Goal: Task Accomplishment & Management: Manage account settings

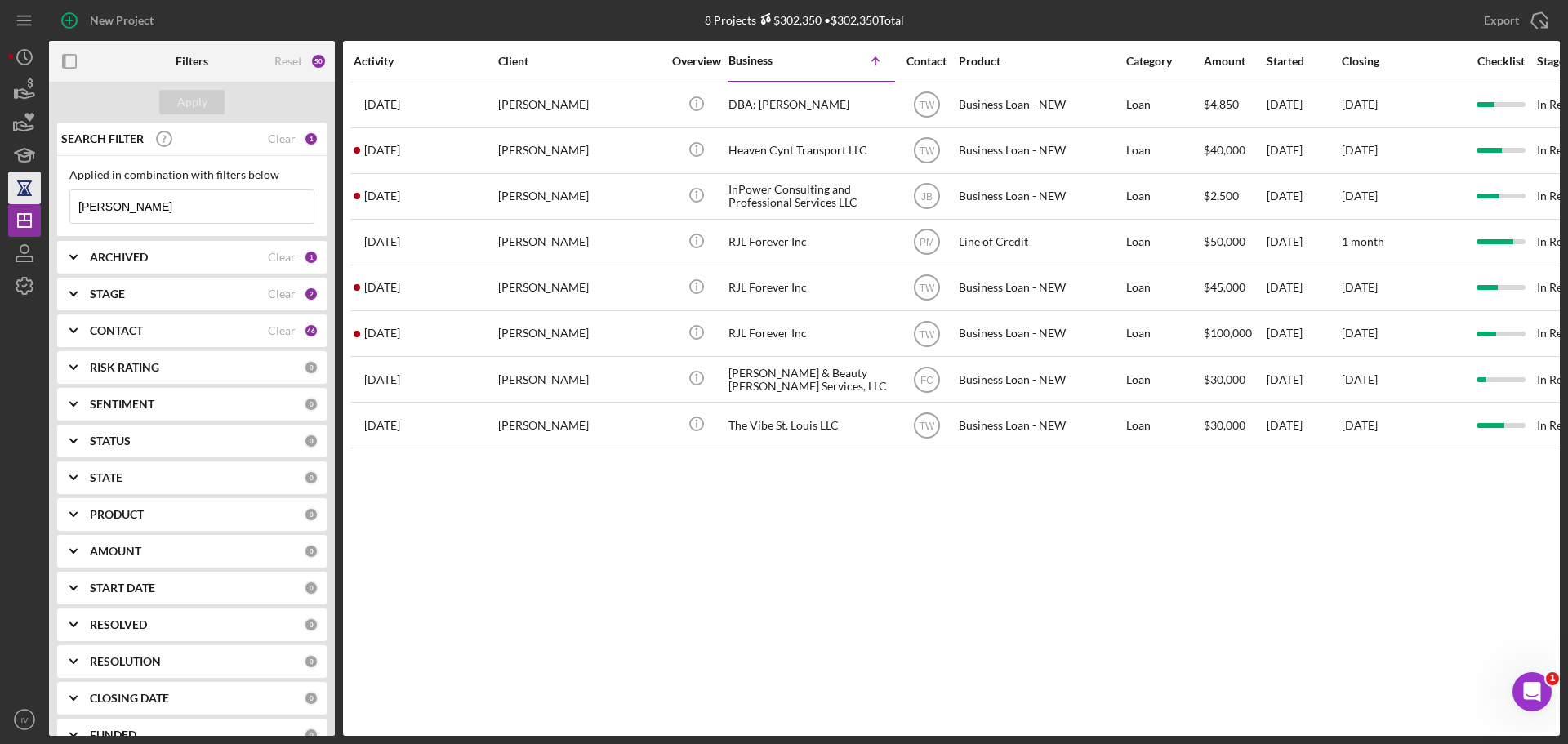
drag, startPoint x: 122, startPoint y: 208, endPoint x: 36, endPoint y: 187, distance: 88.5
click at [31, 194] on div "New Project 8 Projects $302,350 • $302,350 Total davis Export Icon/Export Filte…" at bounding box center [784, 367] width 1552 height 736
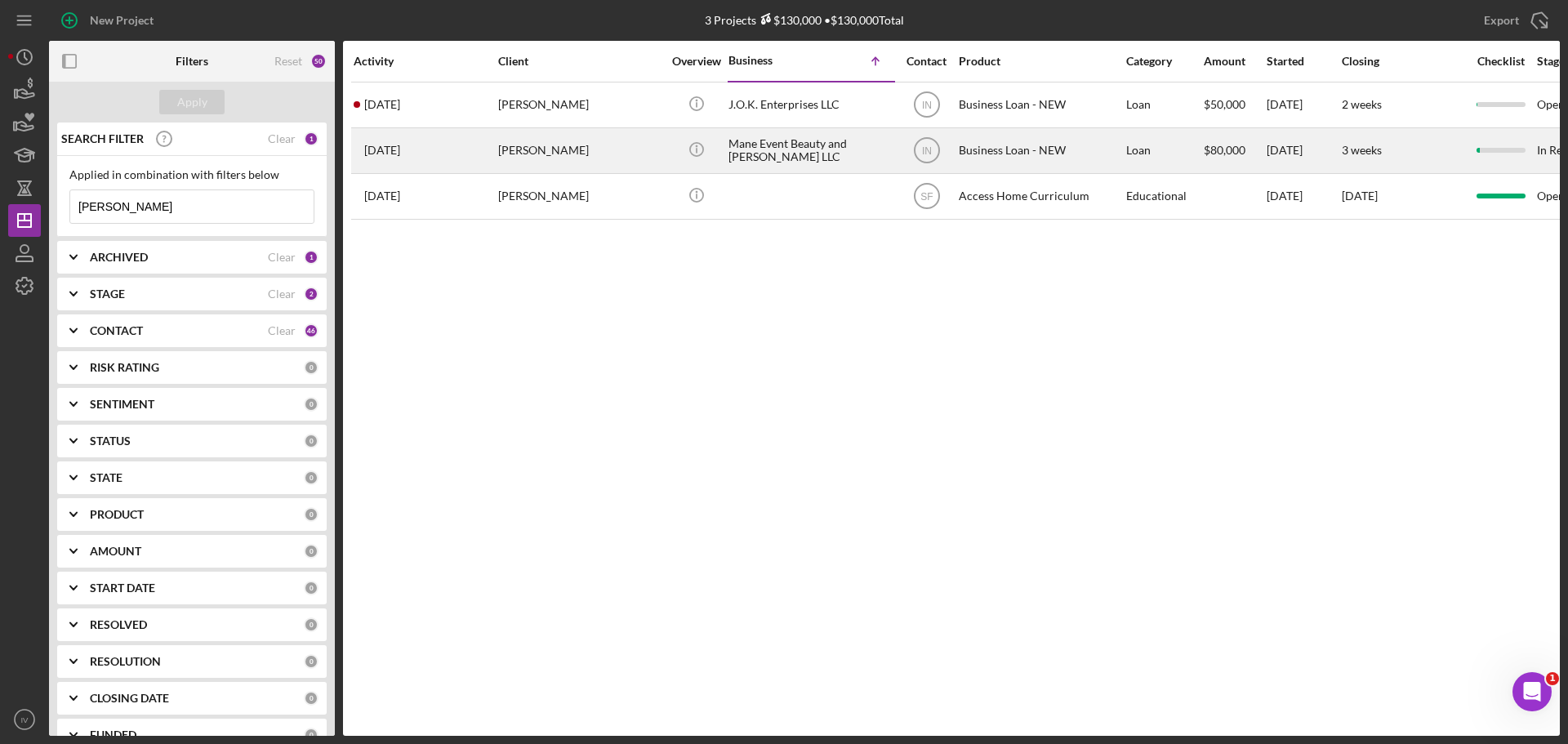
type input "shelton"
click at [540, 132] on div "Gerald Shelton" at bounding box center [580, 150] width 163 height 43
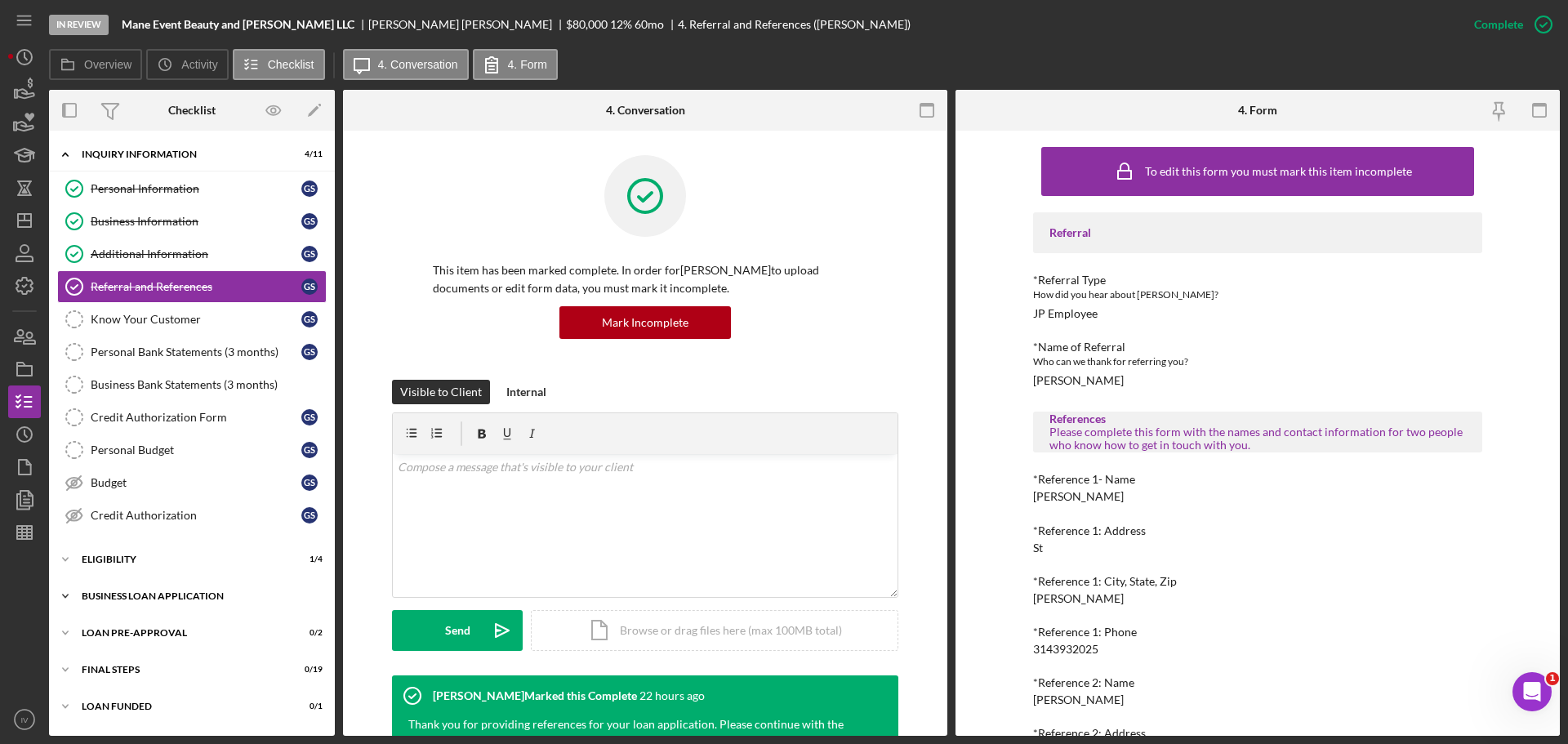
click at [143, 597] on div "BUSINESS LOAN APPLICATION" at bounding box center [198, 596] width 233 height 9
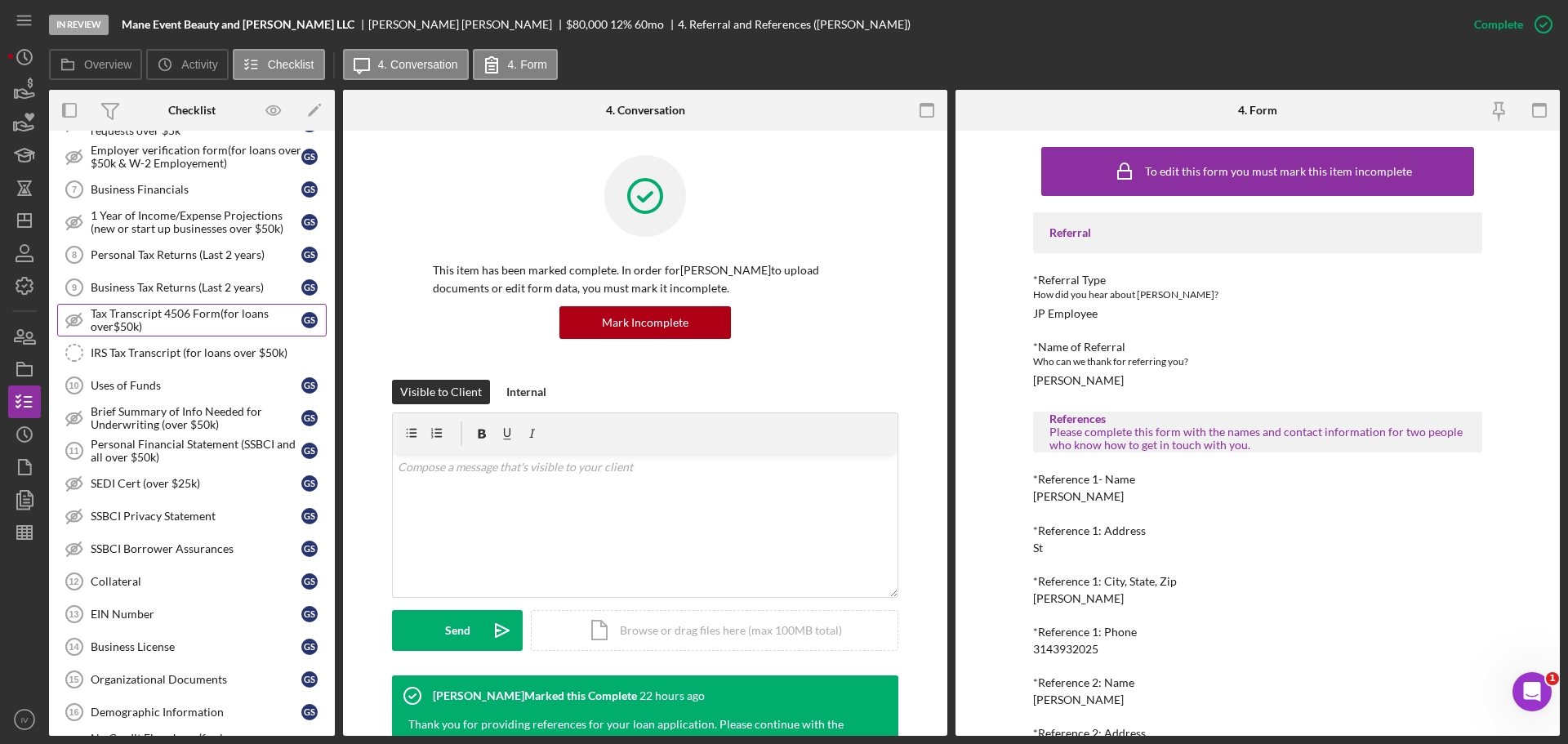
scroll to position [653, 0]
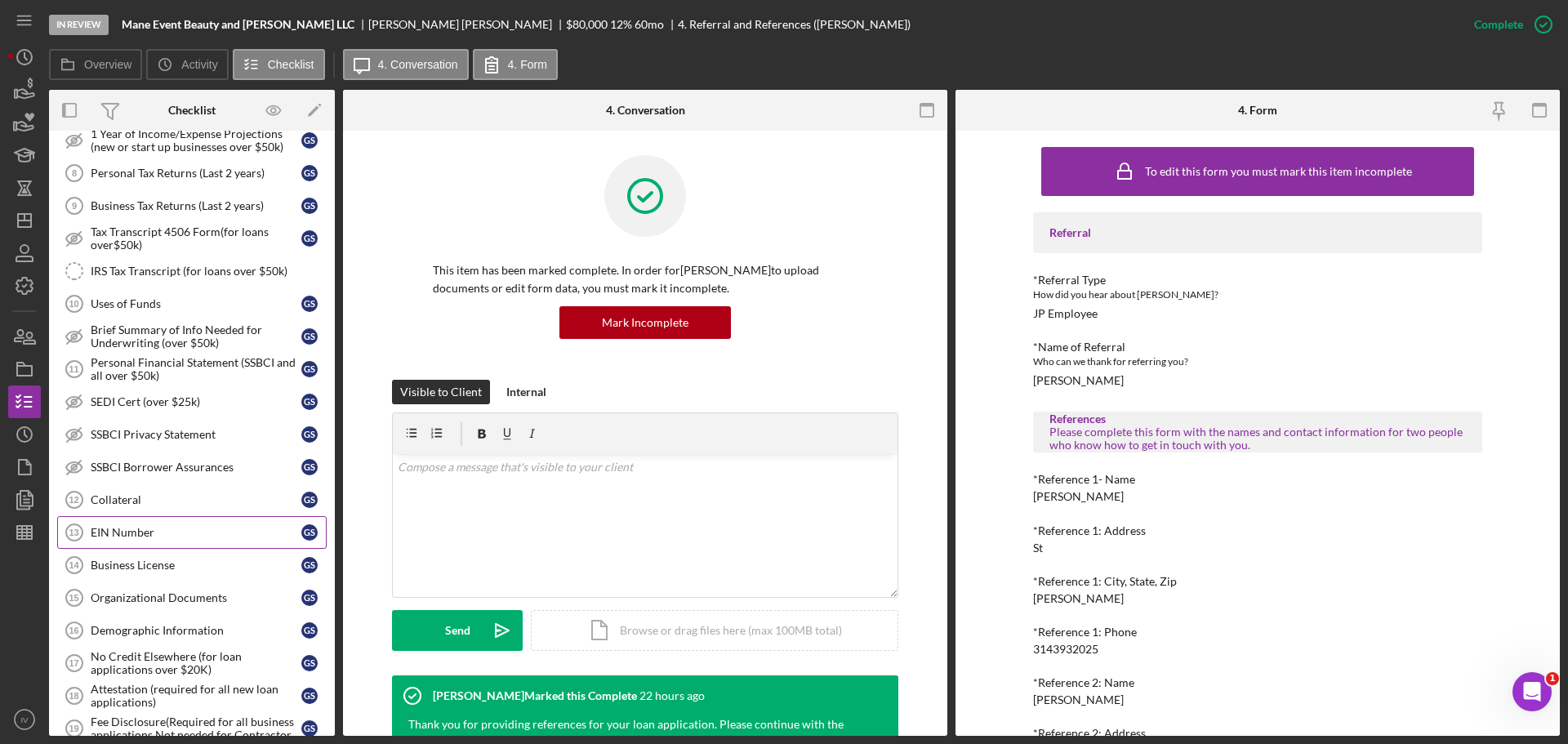
click at [139, 526] on div "EIN Number" at bounding box center [195, 533] width 210 height 13
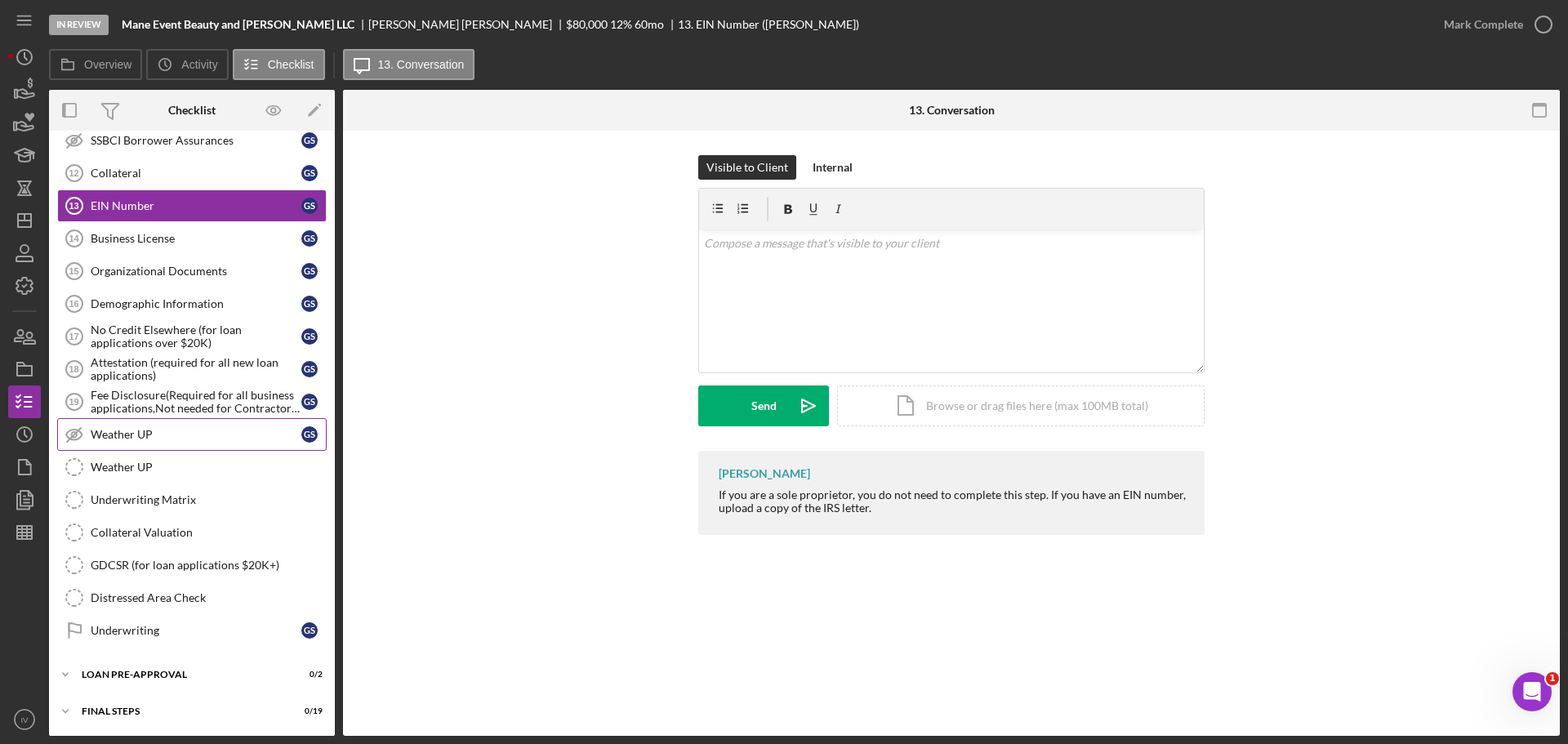
scroll to position [1017, 0]
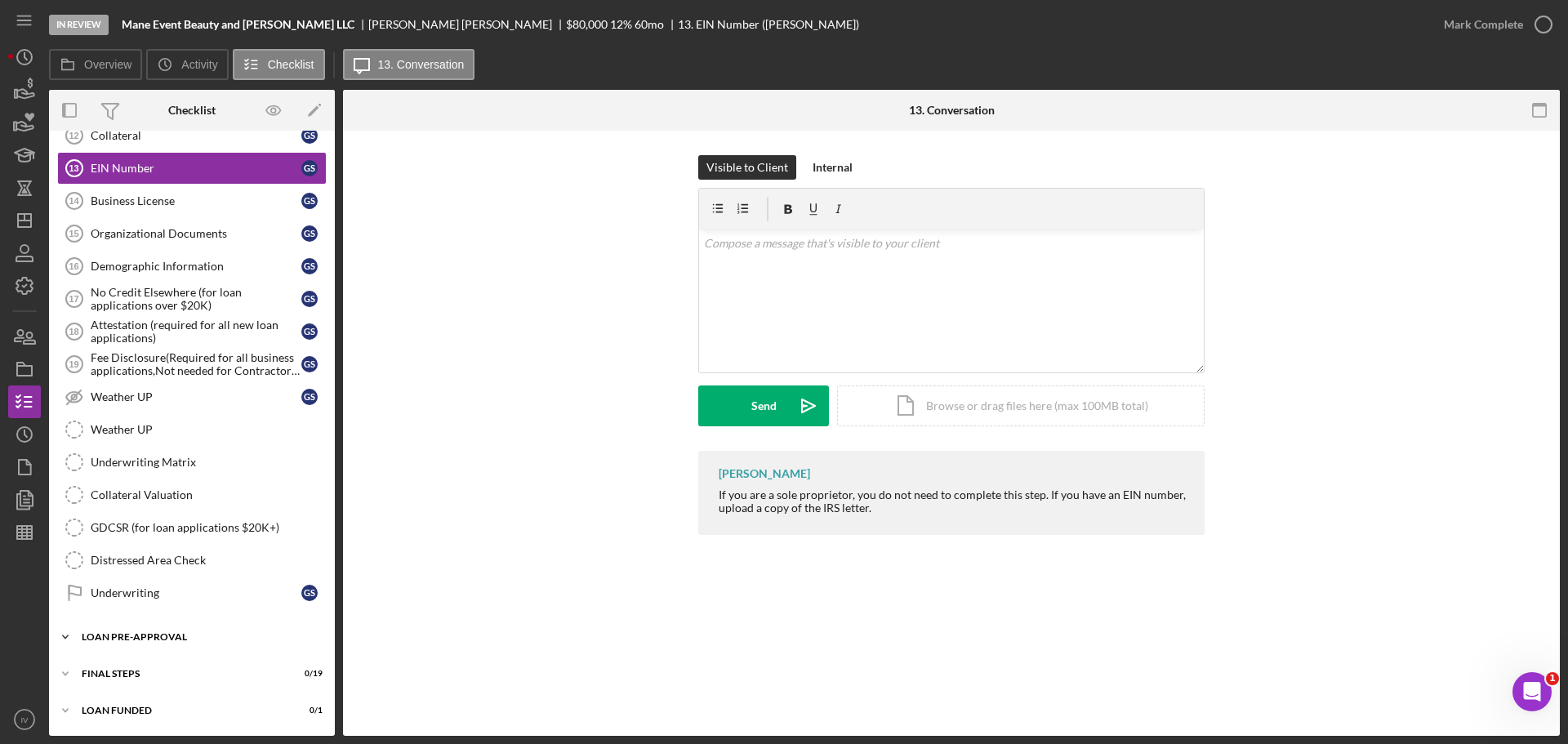
click at [163, 635] on div "LOAN PRE-APPROVAL" at bounding box center [198, 637] width 233 height 9
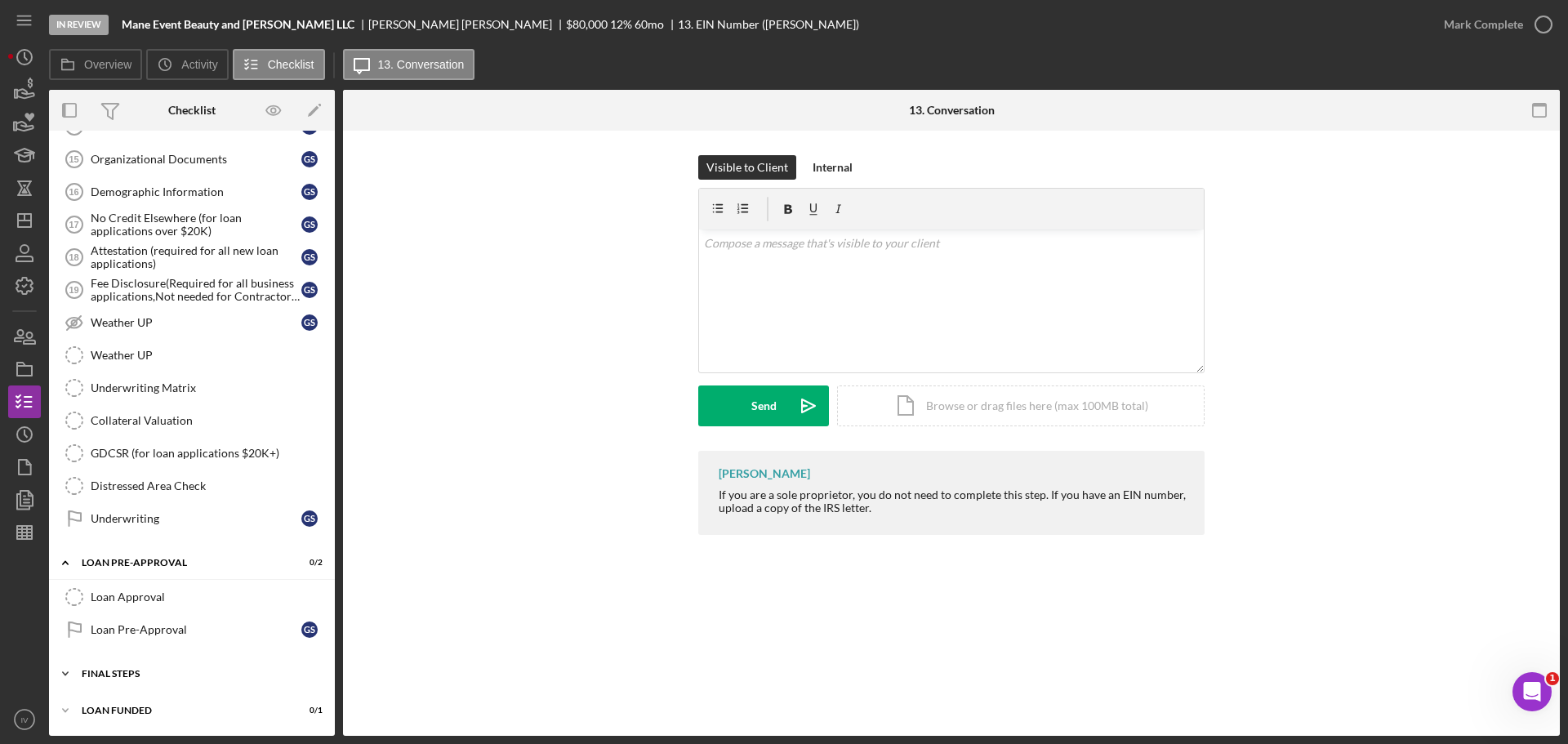
click at [132, 665] on div "Icon/Expander FINAL STEPS 0 / 19" at bounding box center [192, 674] width 286 height 33
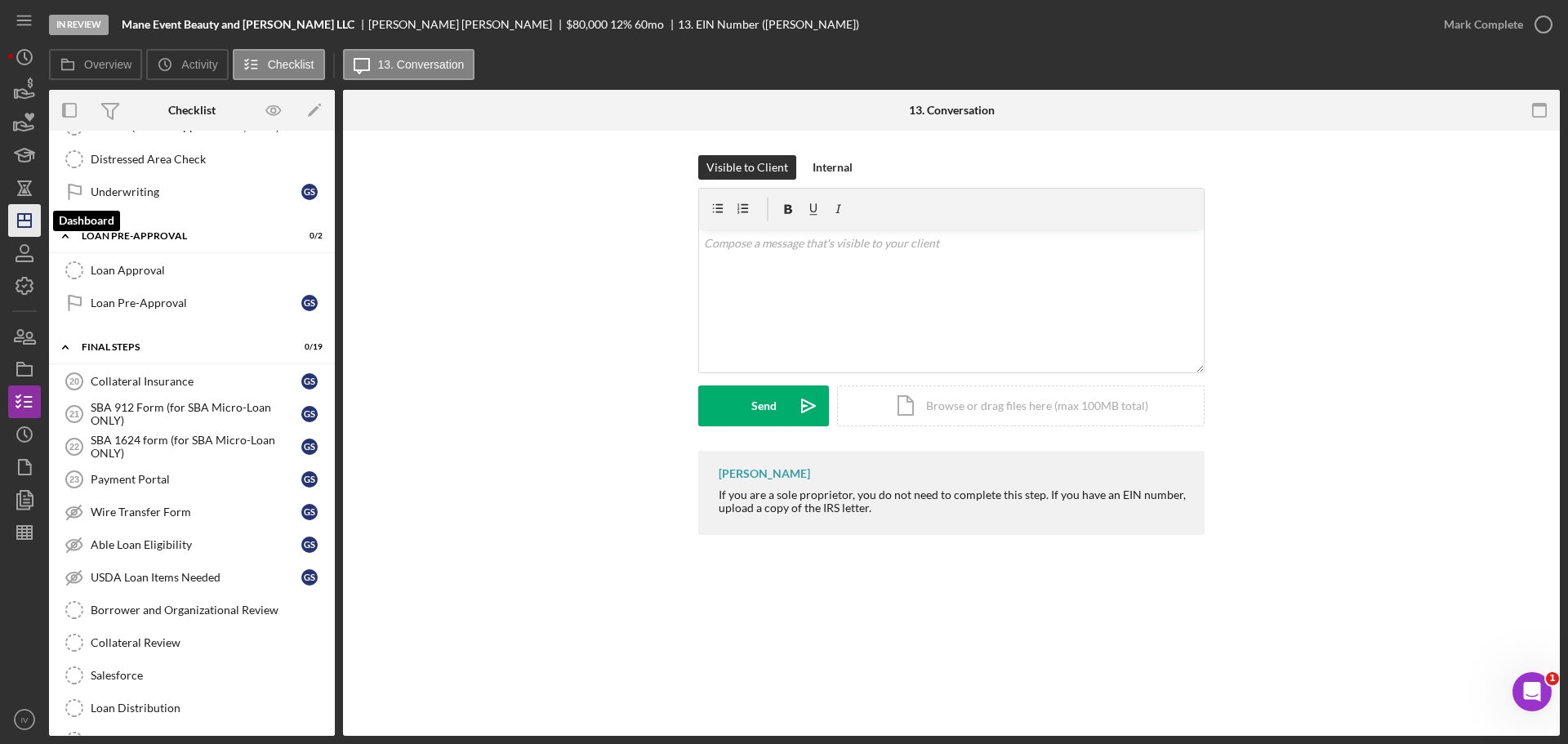
click at [19, 219] on polygon "button" at bounding box center [24, 221] width 13 height 13
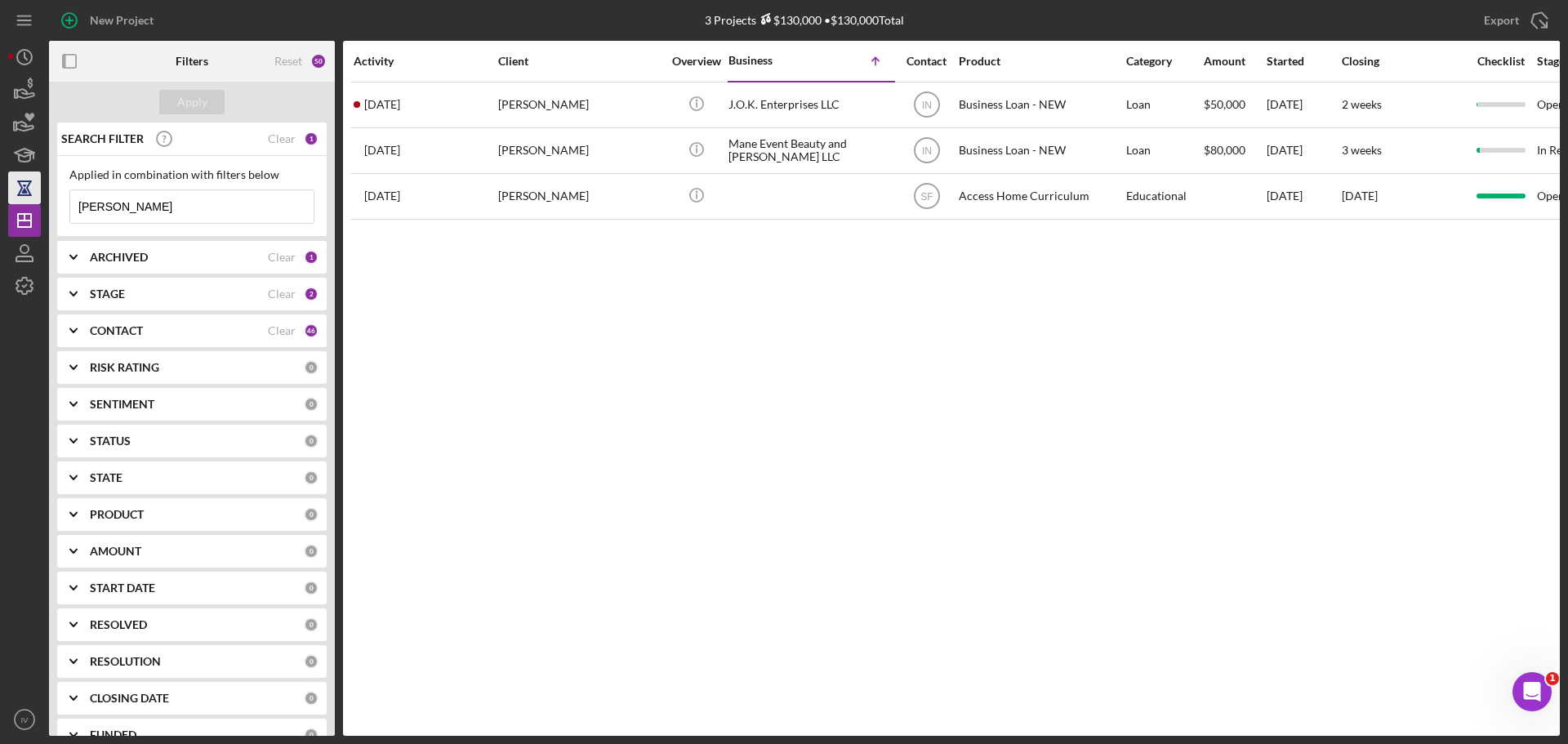
drag, startPoint x: 146, startPoint y: 209, endPoint x: 29, endPoint y: 197, distance: 117.6
click at [31, 197] on div "New Project 3 Projects $130,000 • $130,000 Total shelton Export Icon/Export Fil…" at bounding box center [784, 367] width 1552 height 736
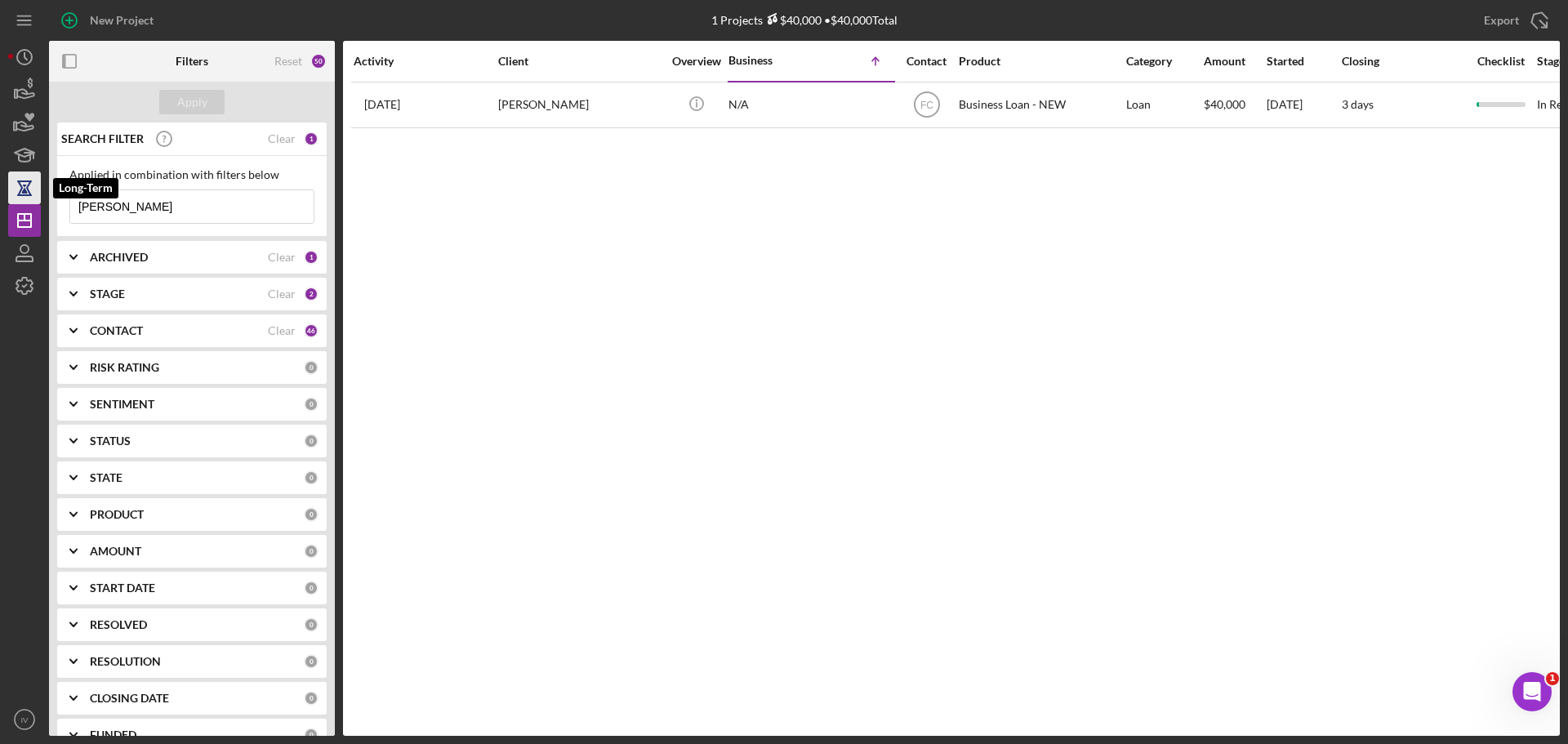
drag, startPoint x: 120, startPoint y: 206, endPoint x: 12, endPoint y: 195, distance: 108.6
click at [12, 195] on div "New Project 1 Projects $40,000 • $40,000 Total shelton Export Icon/Export Filte…" at bounding box center [784, 367] width 1552 height 736
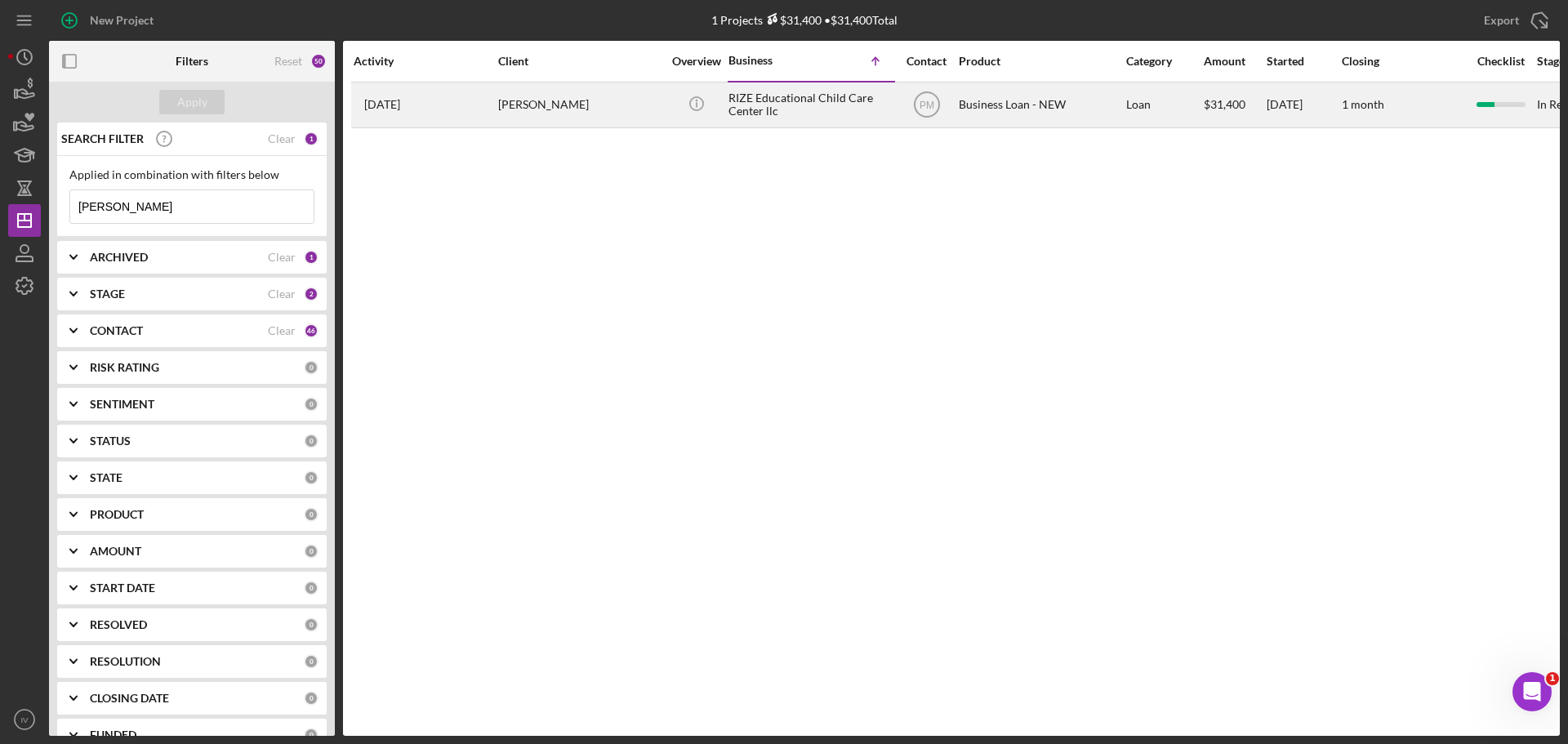
type input "givins"
click at [531, 101] on div "LINDA GIVINS" at bounding box center [580, 105] width 163 height 43
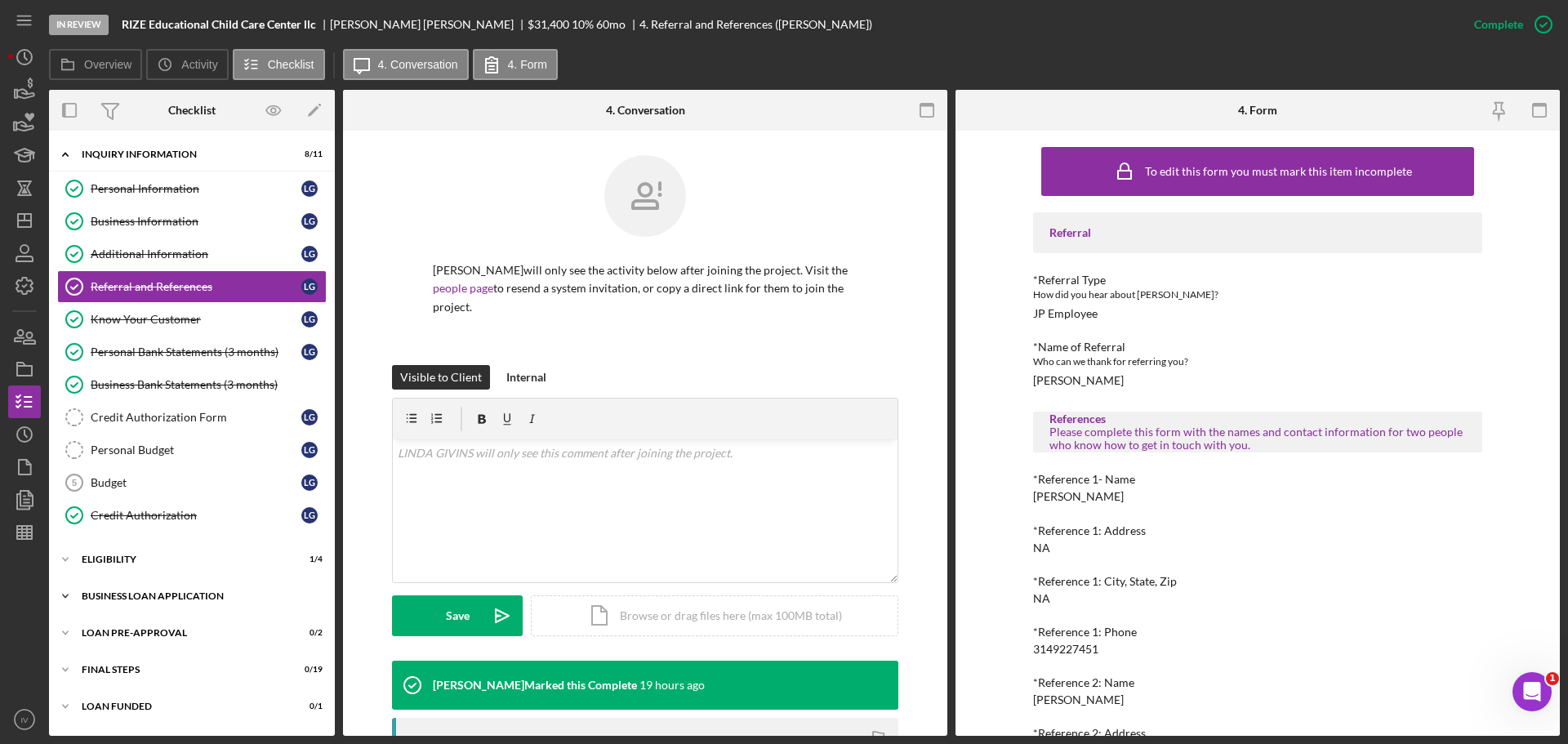
click at [149, 591] on div "BUSINESS LOAN APPLICATION" at bounding box center [198, 596] width 233 height 9
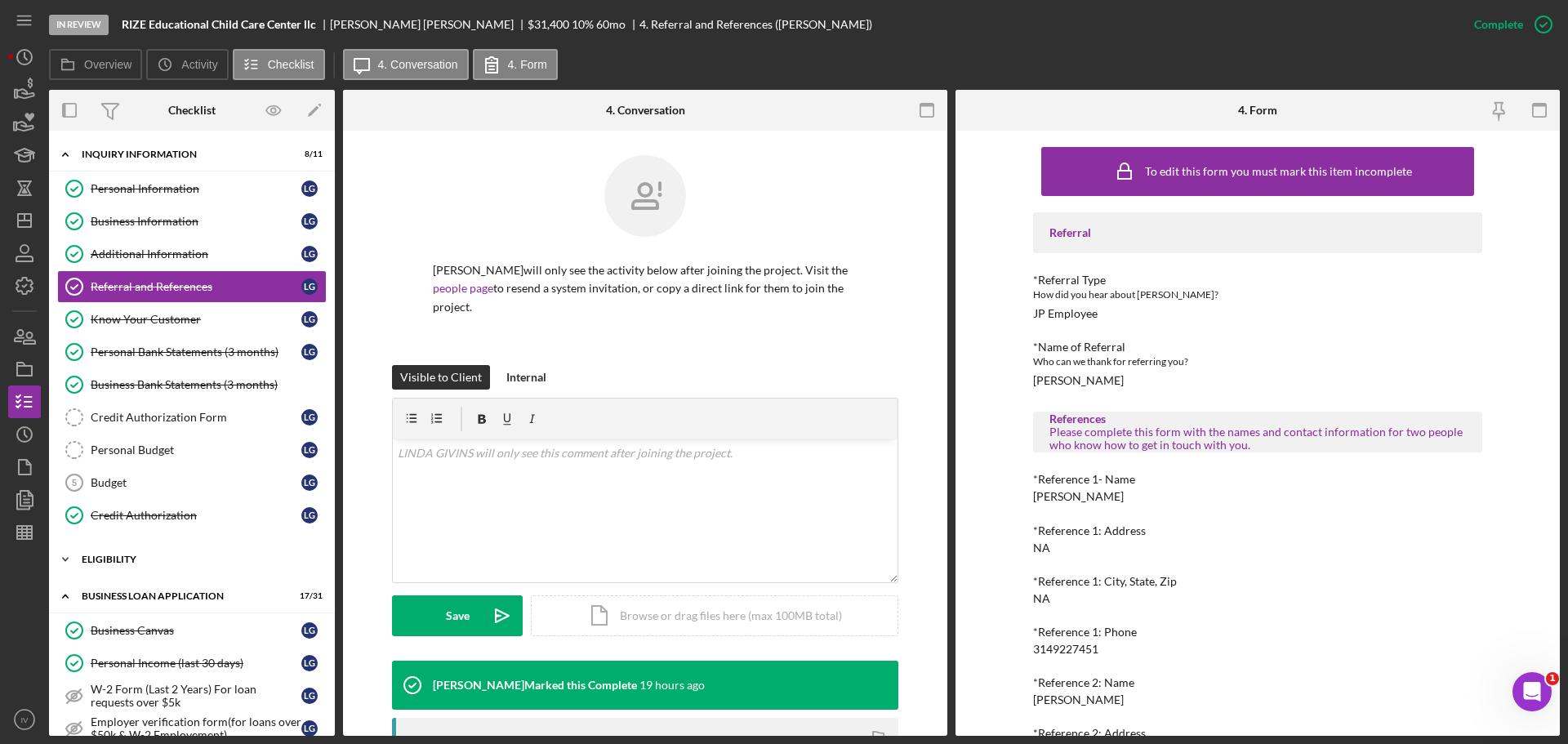
scroll to position [245, 0]
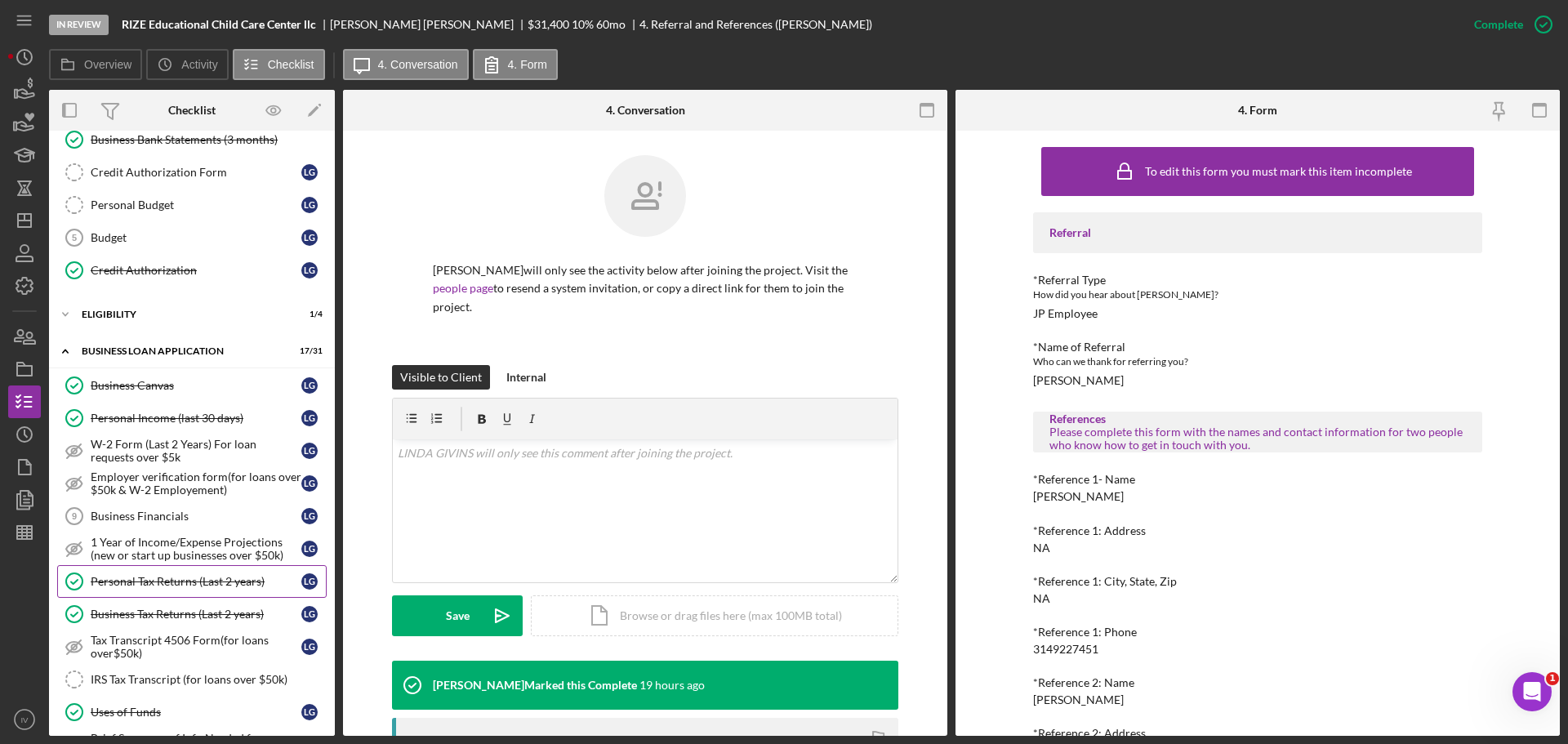
click at [174, 583] on div "Personal Tax Returns (Last 2 years)" at bounding box center [195, 581] width 210 height 13
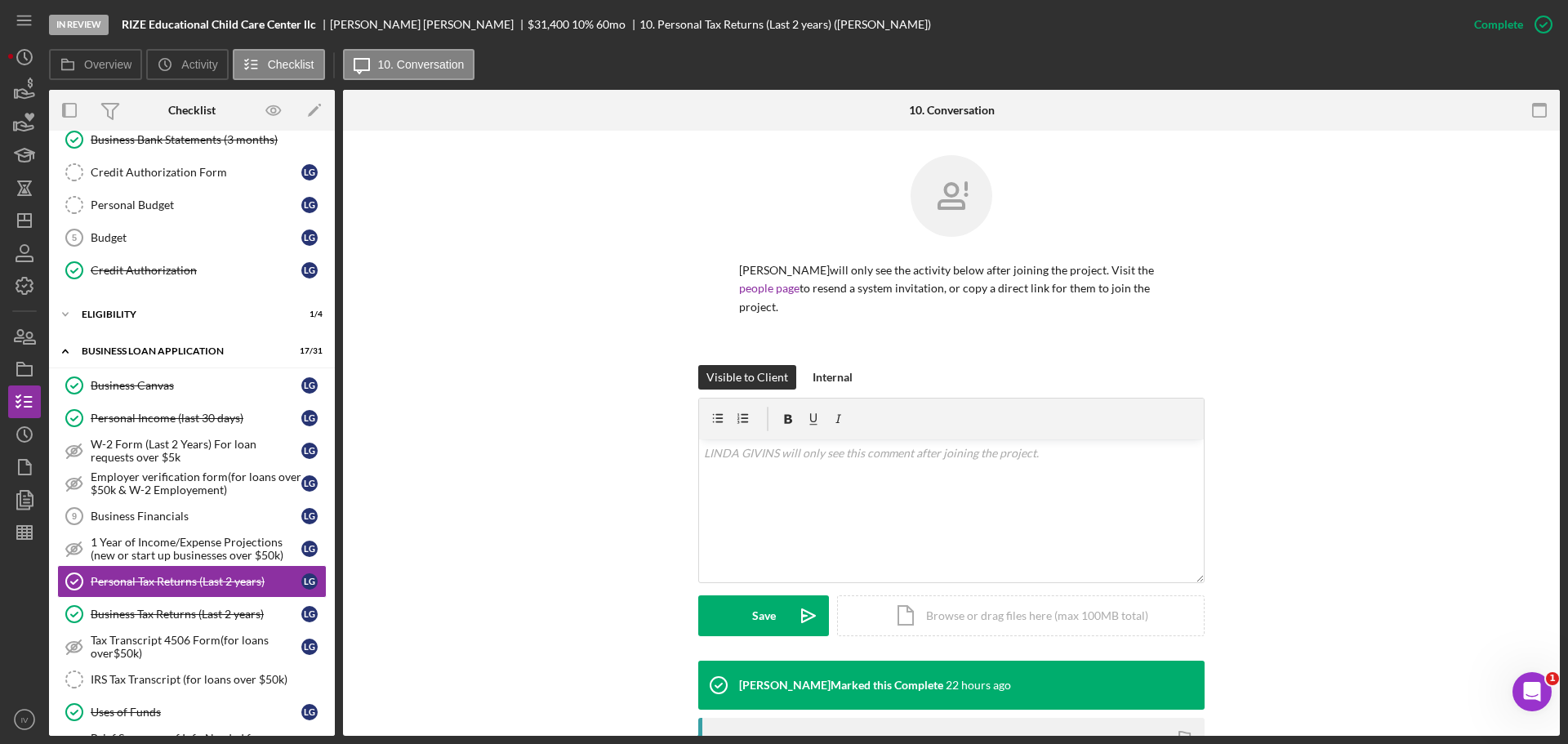
scroll to position [399, 0]
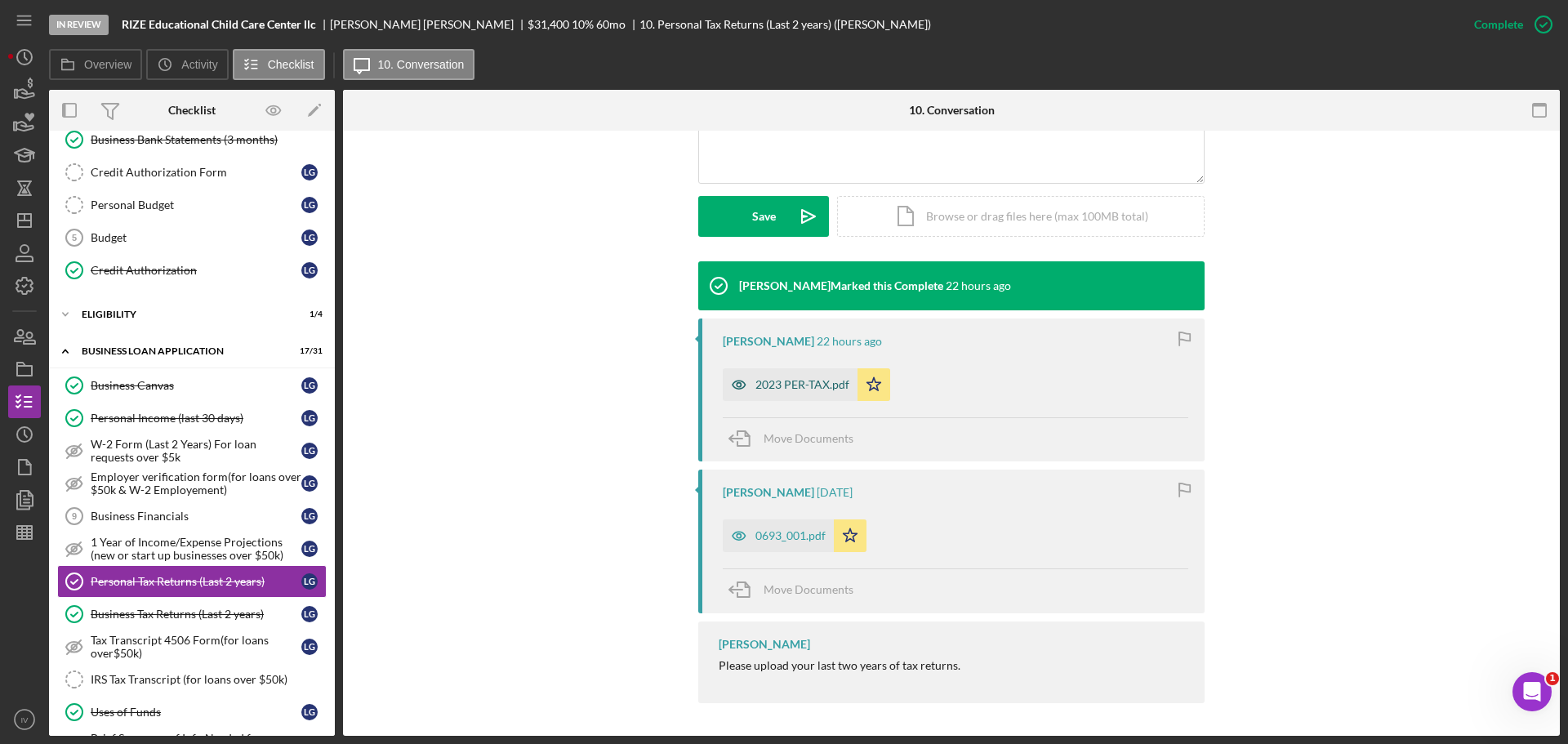
click at [794, 392] on div "2023 PER-TAX.pdf" at bounding box center [789, 384] width 134 height 33
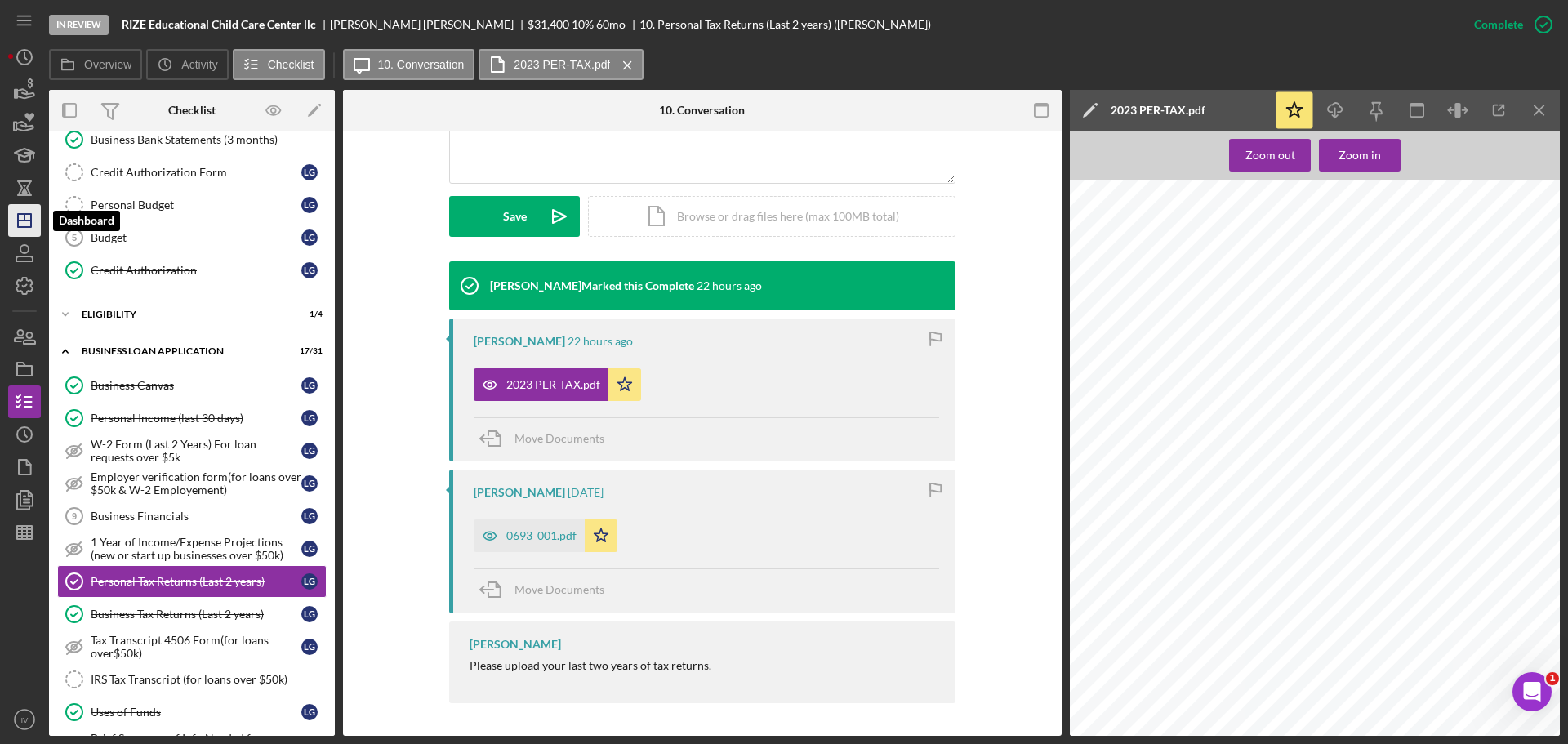
click at [28, 225] on icon "Icon/Dashboard" at bounding box center [23, 220] width 40 height 40
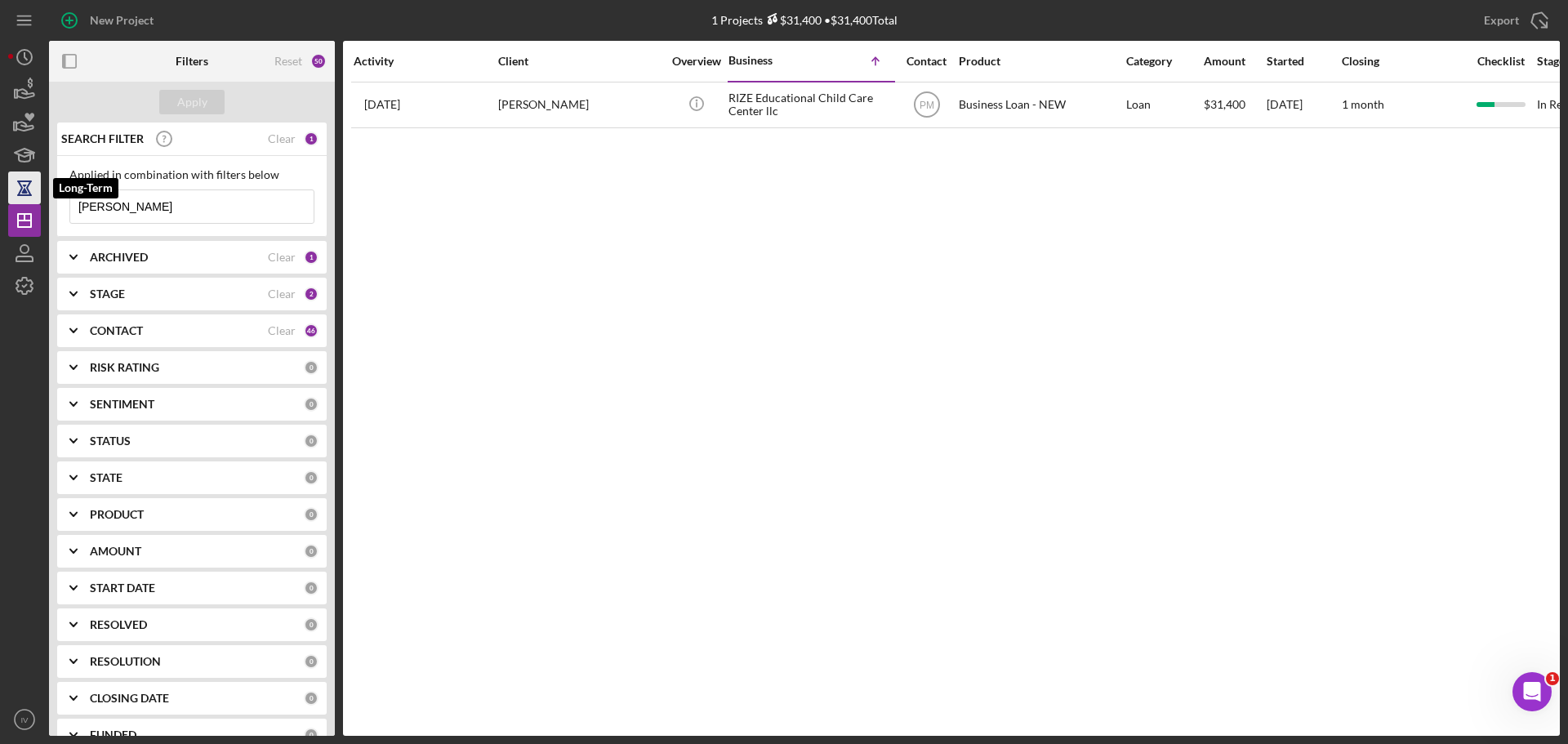
drag, startPoint x: 124, startPoint y: 209, endPoint x: 16, endPoint y: 191, distance: 109.5
click at [16, 191] on div "New Project 1 Projects $31,400 • $31,400 Total givins Export Icon/Export Filter…" at bounding box center [784, 367] width 1552 height 736
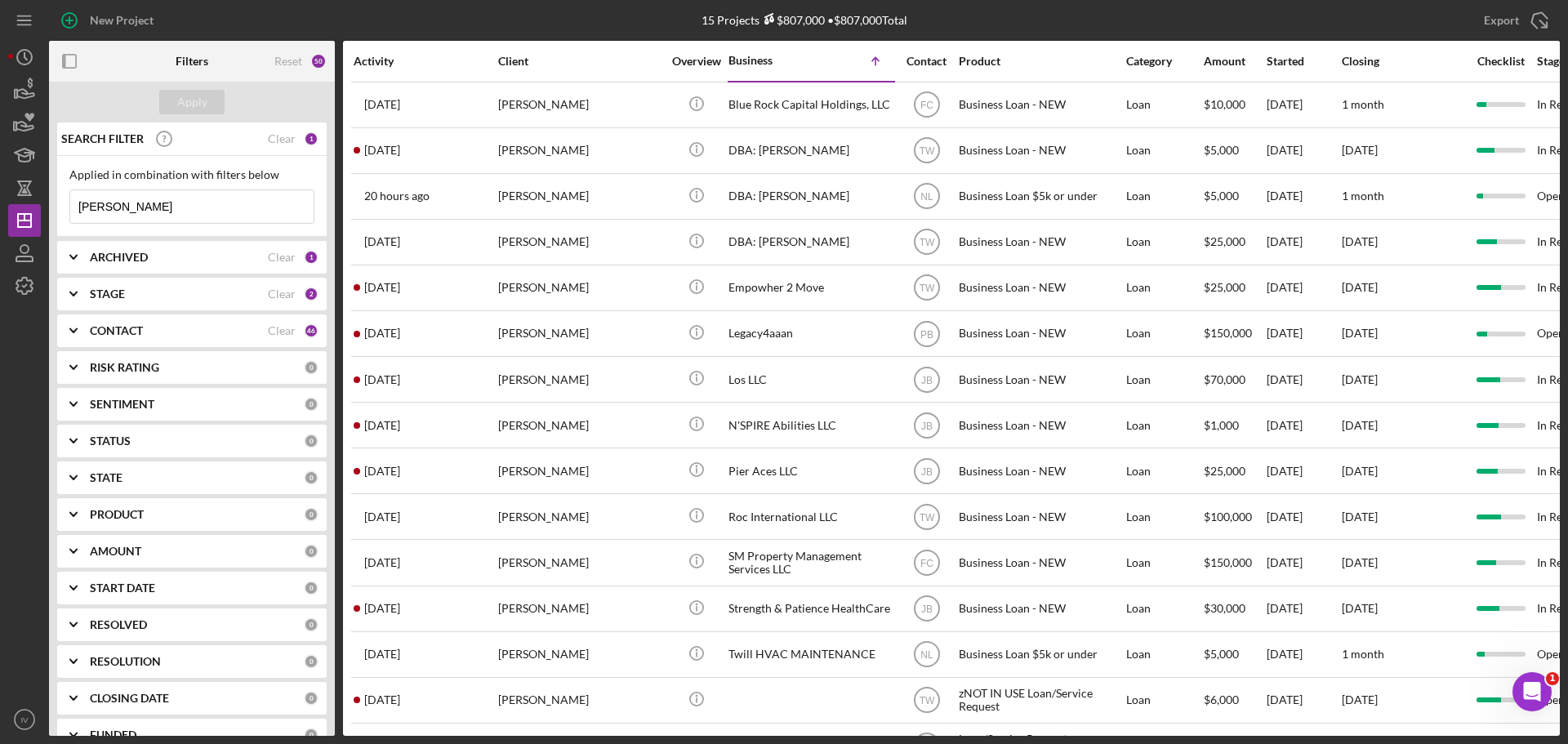
drag, startPoint x: 132, startPoint y: 207, endPoint x: -218, endPoint y: 160, distance: 353.1
click at [0, 160] on html "New Project 15 Projects $807,000 • $807,000 Total givins Export Icon/Export Fil…" at bounding box center [784, 372] width 1568 height 744
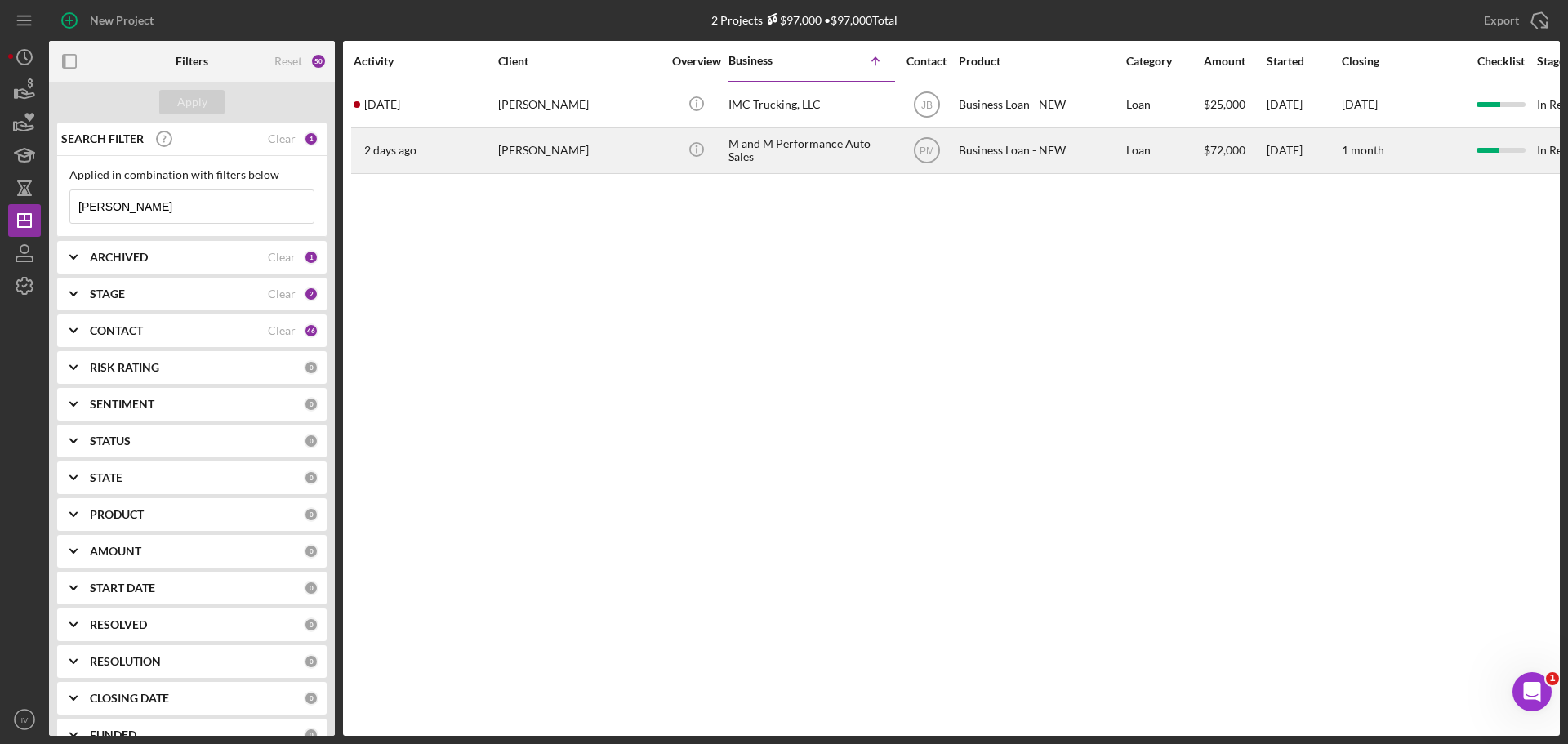
type input "crawford"
click at [533, 155] on div "[PERSON_NAME]" at bounding box center [580, 150] width 163 height 43
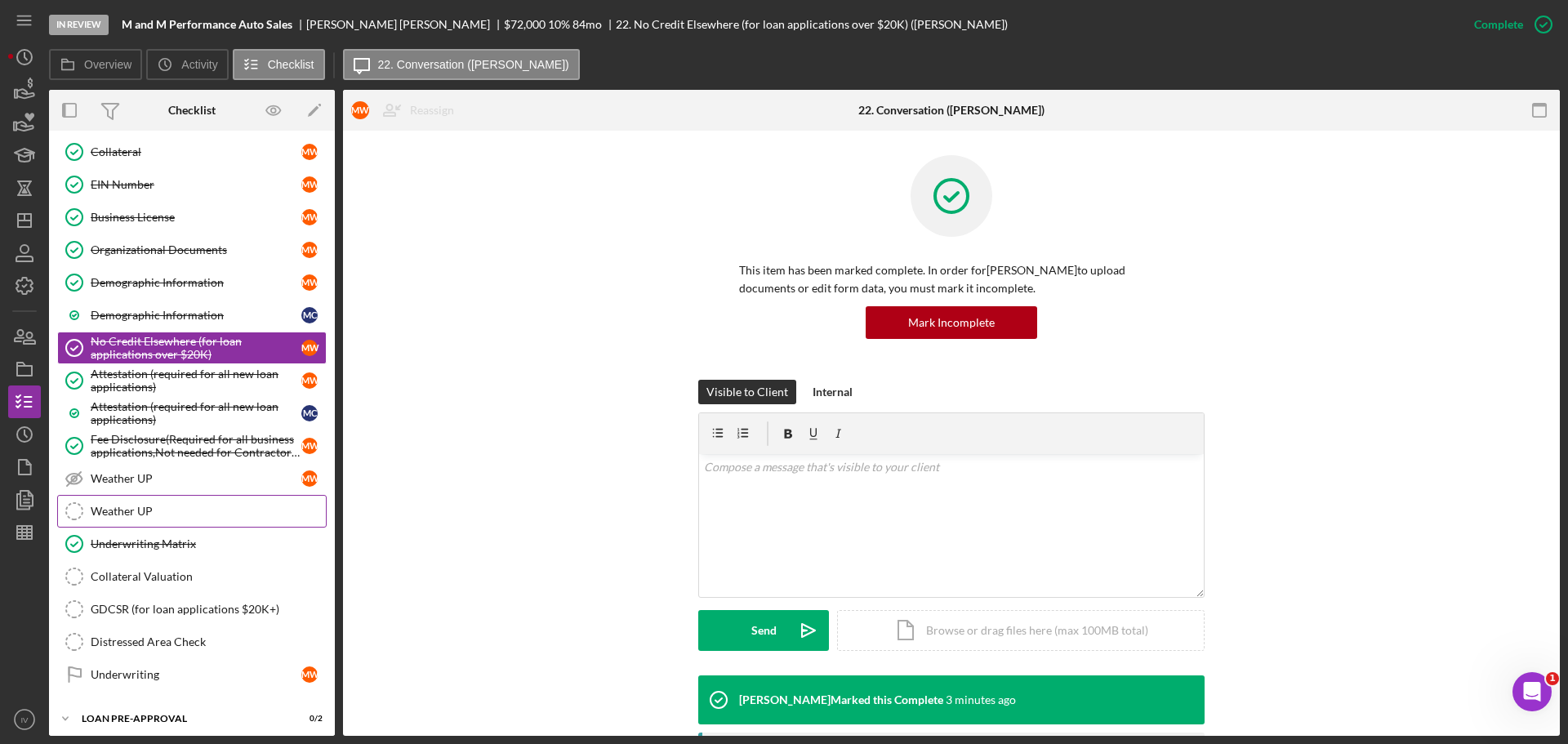
scroll to position [848, 0]
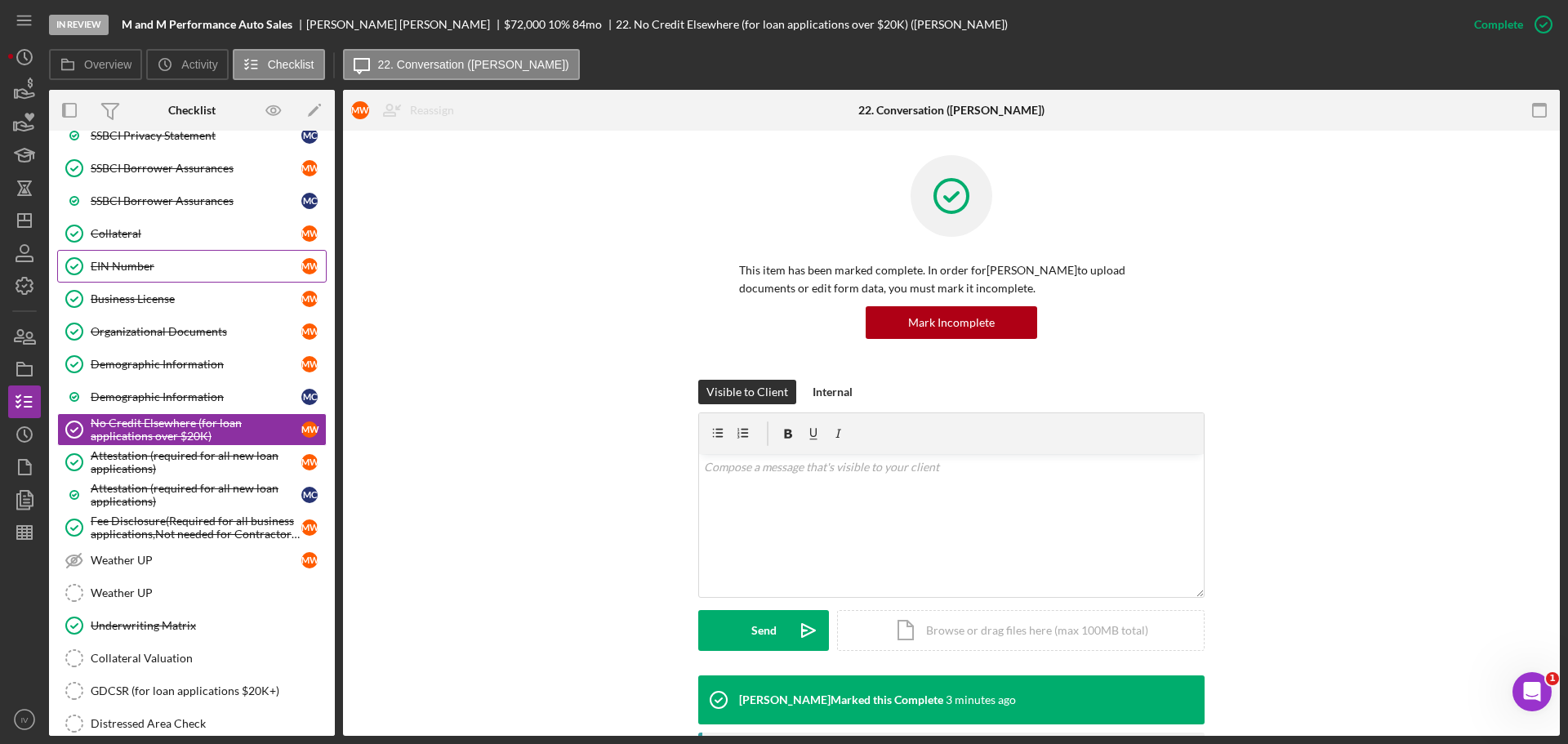
click at [134, 267] on div "EIN Number" at bounding box center [195, 266] width 210 height 13
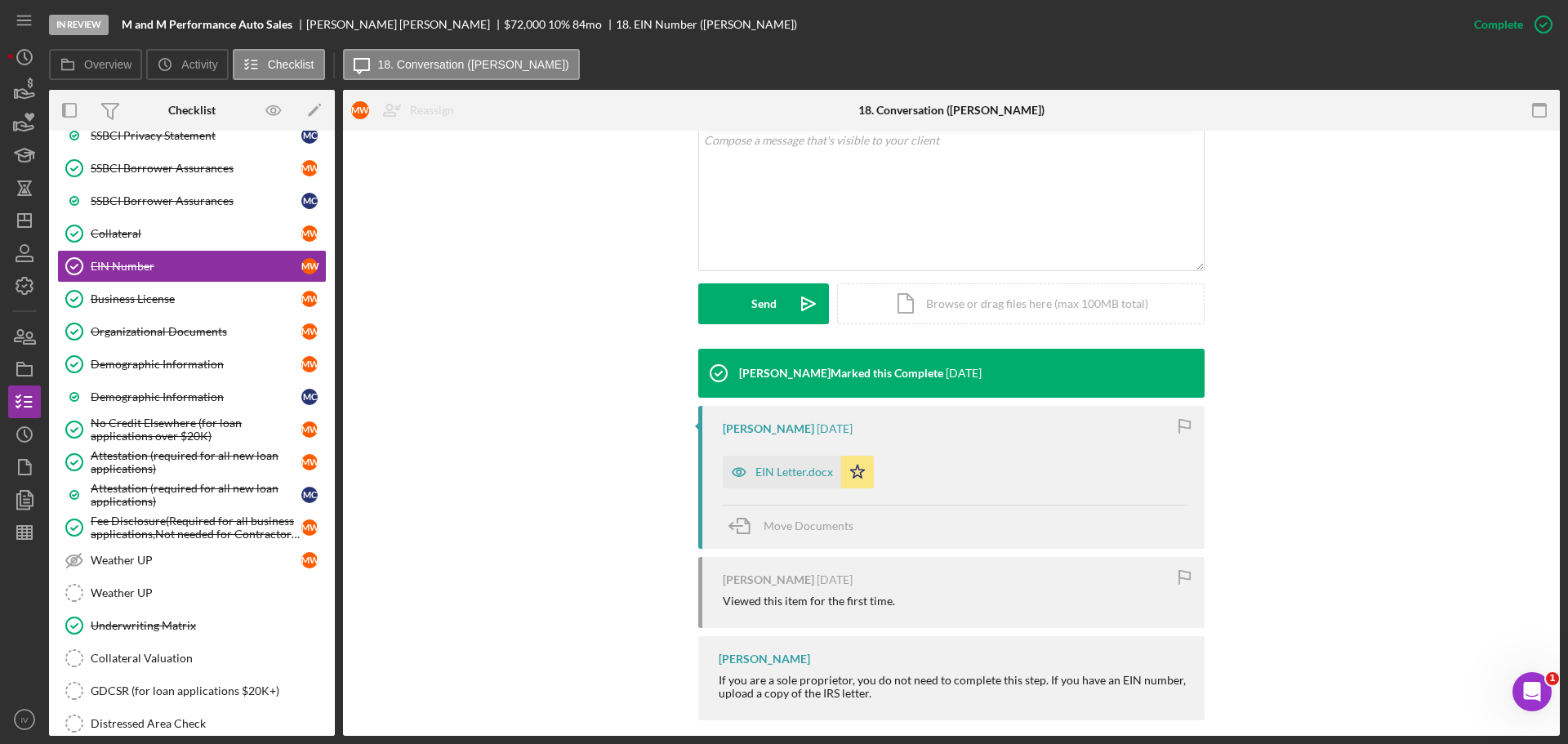
scroll to position [344, 0]
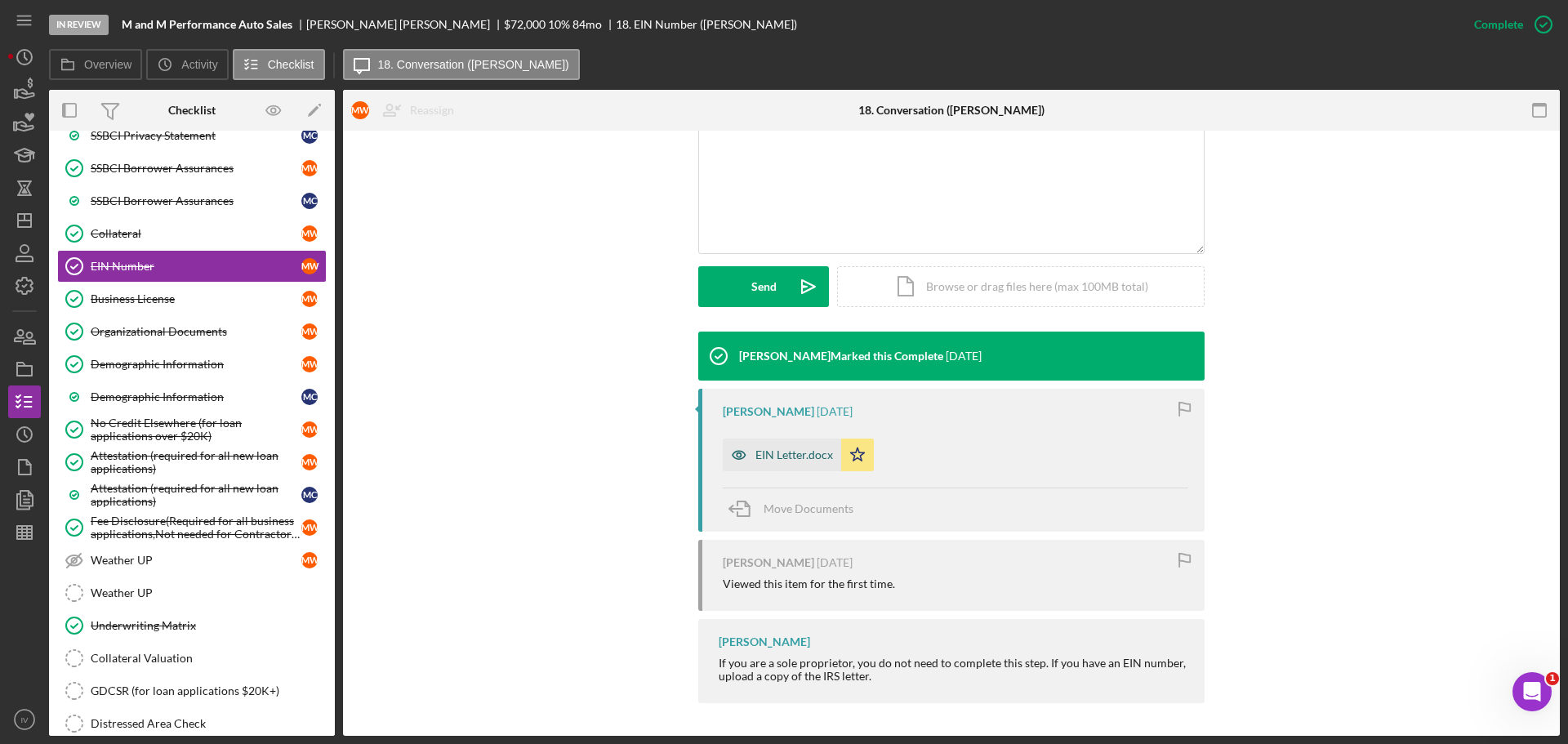
click at [807, 457] on div "EIN Letter.docx" at bounding box center [794, 455] width 78 height 13
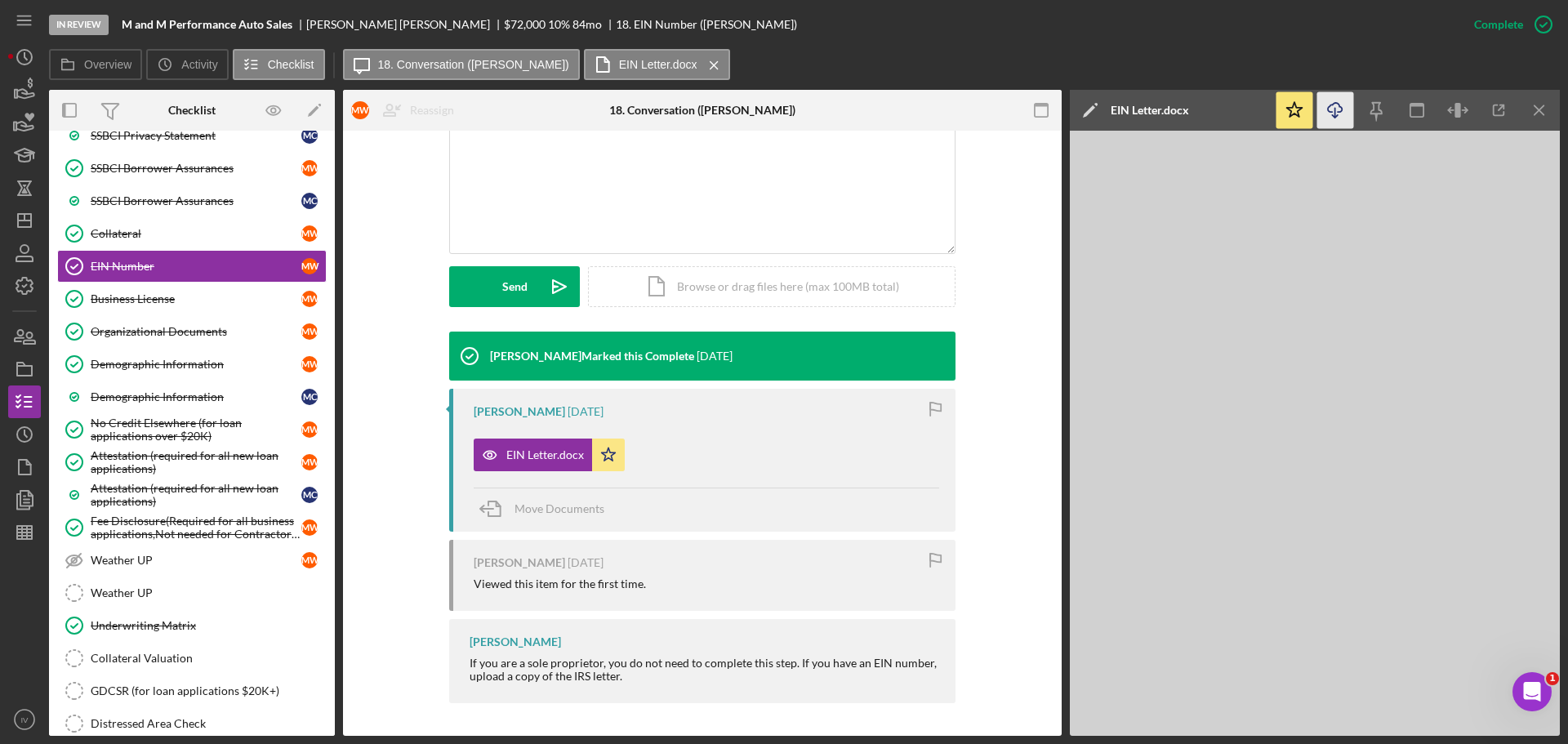
click at [1342, 112] on icon "Icon/Download" at bounding box center [1335, 110] width 37 height 37
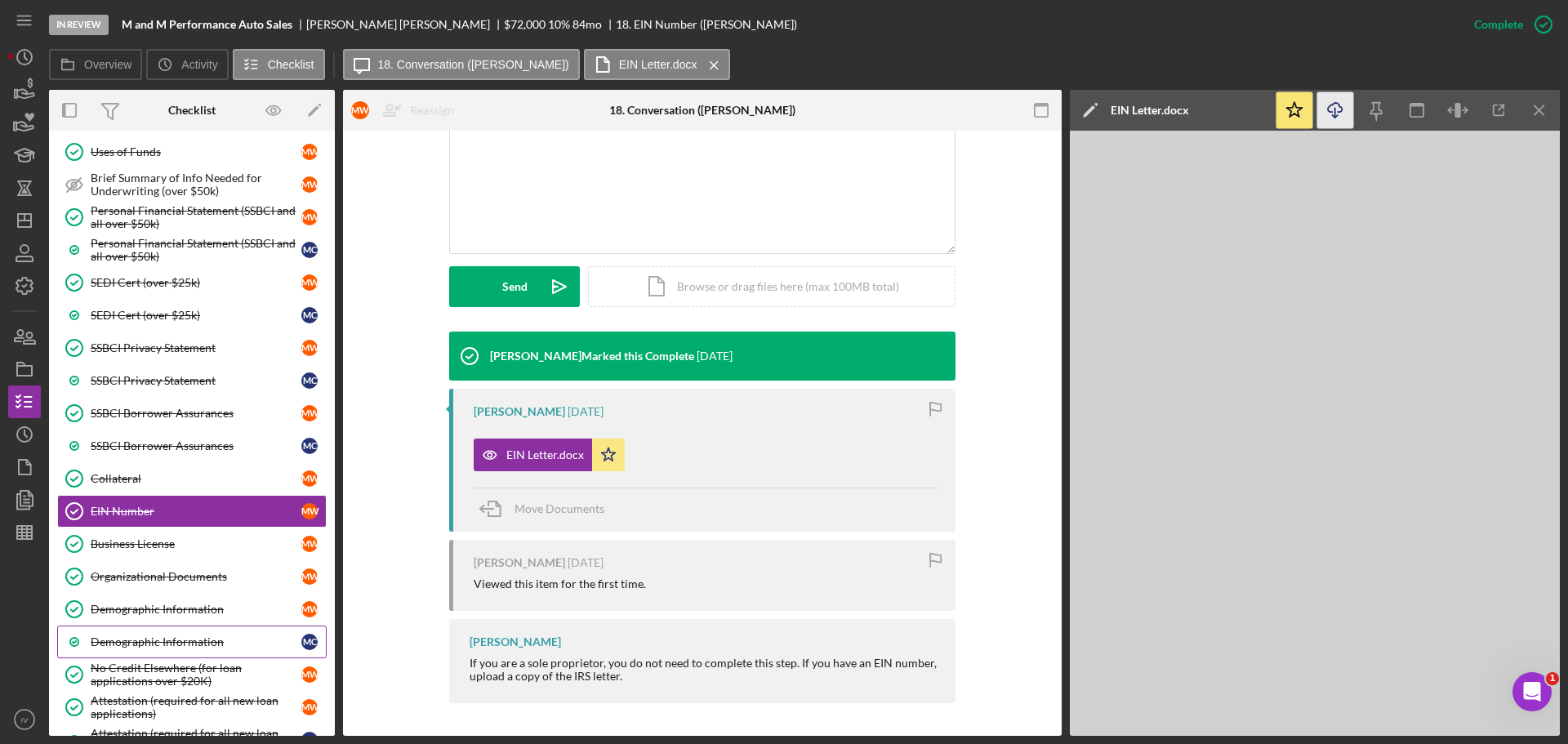
scroll to position [359, 0]
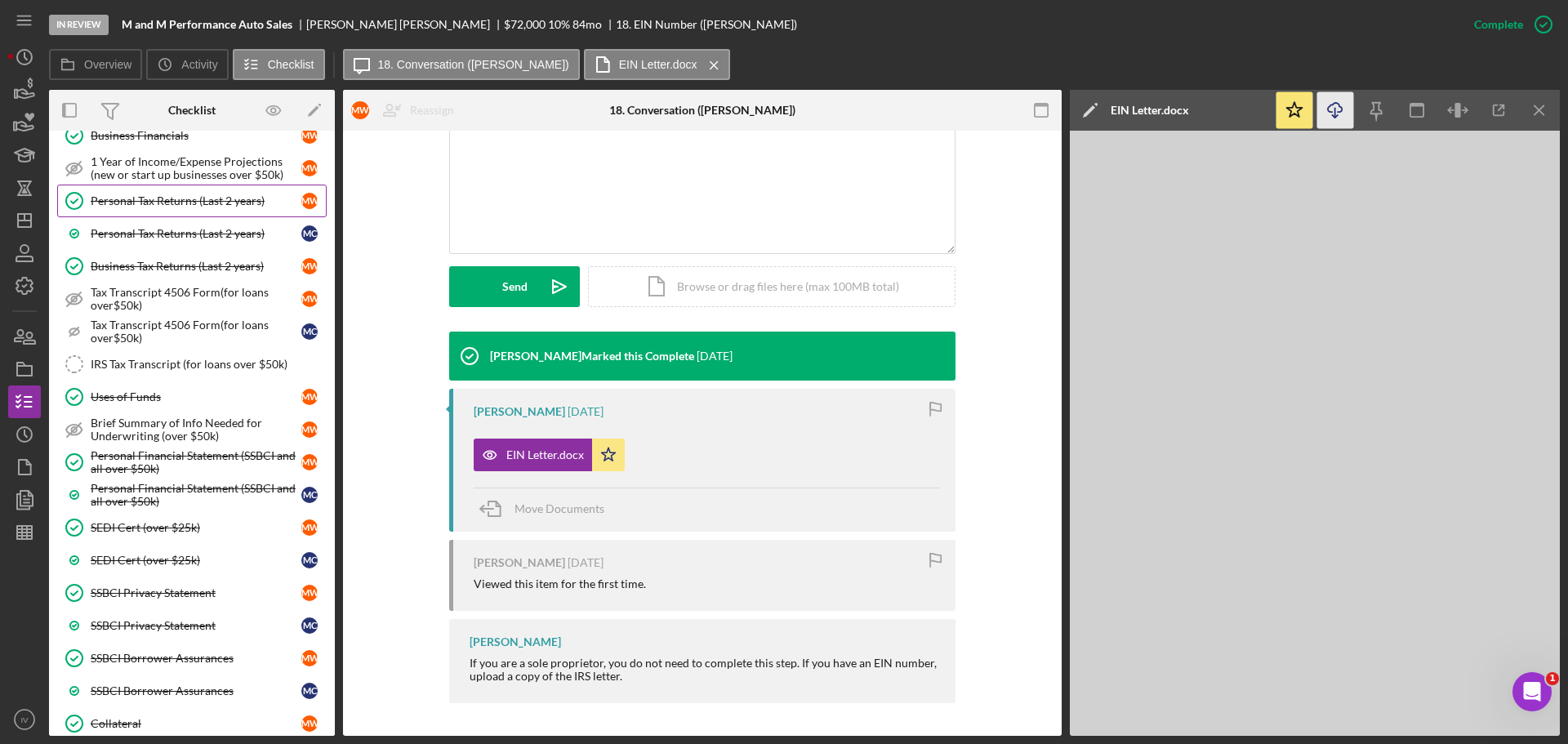
click at [190, 204] on div "Personal Tax Returns (Last 2 years)" at bounding box center [195, 201] width 210 height 13
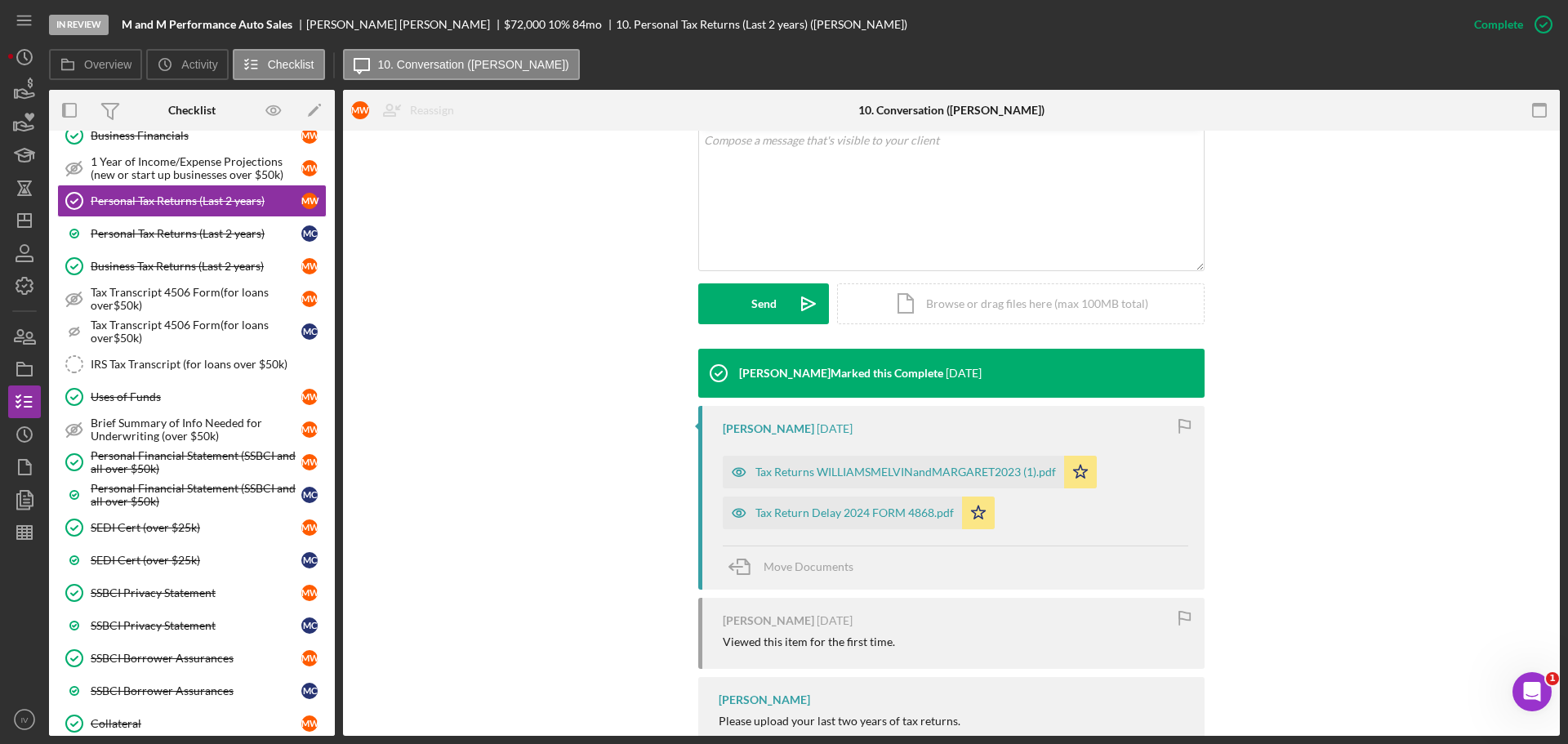
scroll to position [382, 0]
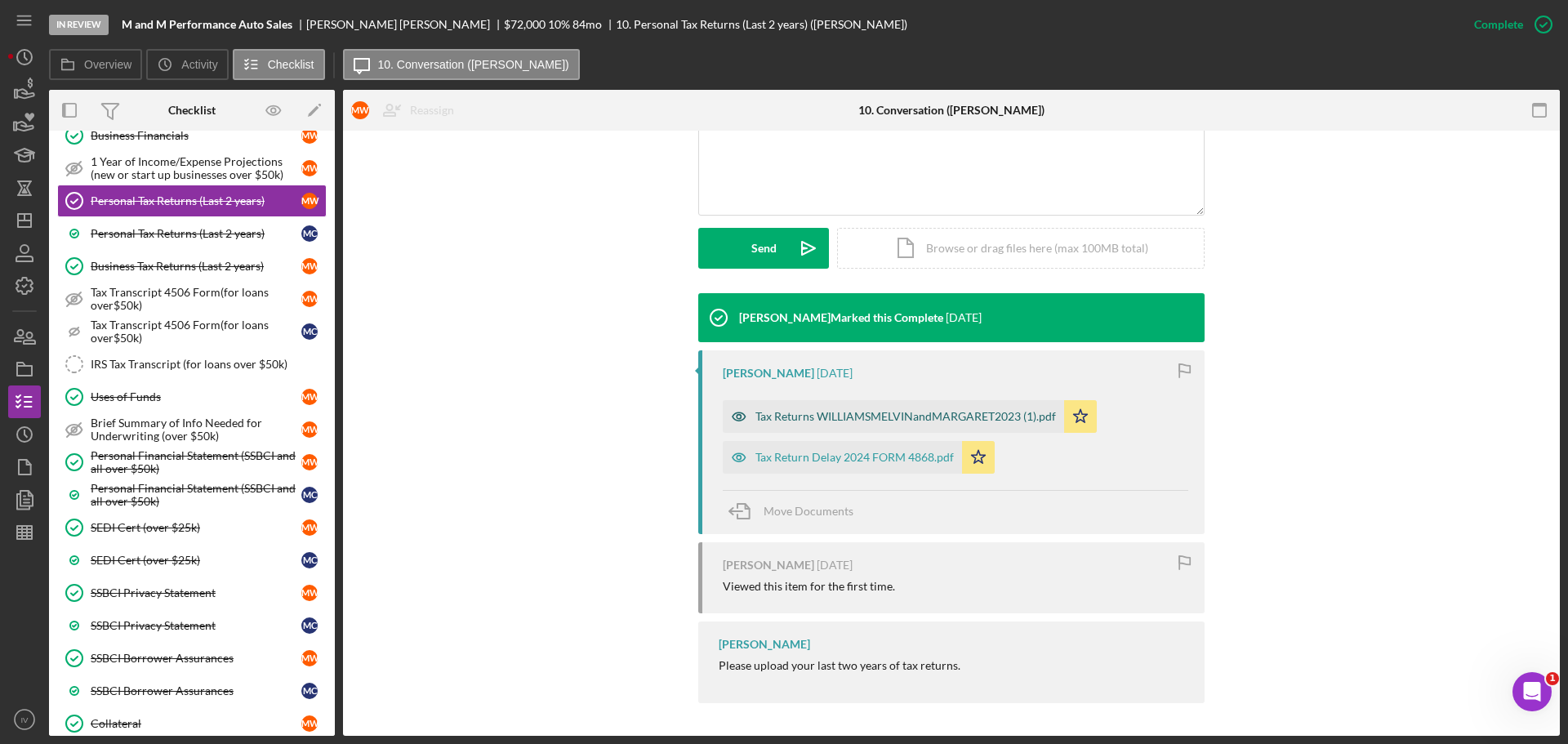
click at [878, 418] on div "Tax Returns WILLIAMSMELVINandMARGARET2023 (1).pdf" at bounding box center [906, 416] width 301 height 13
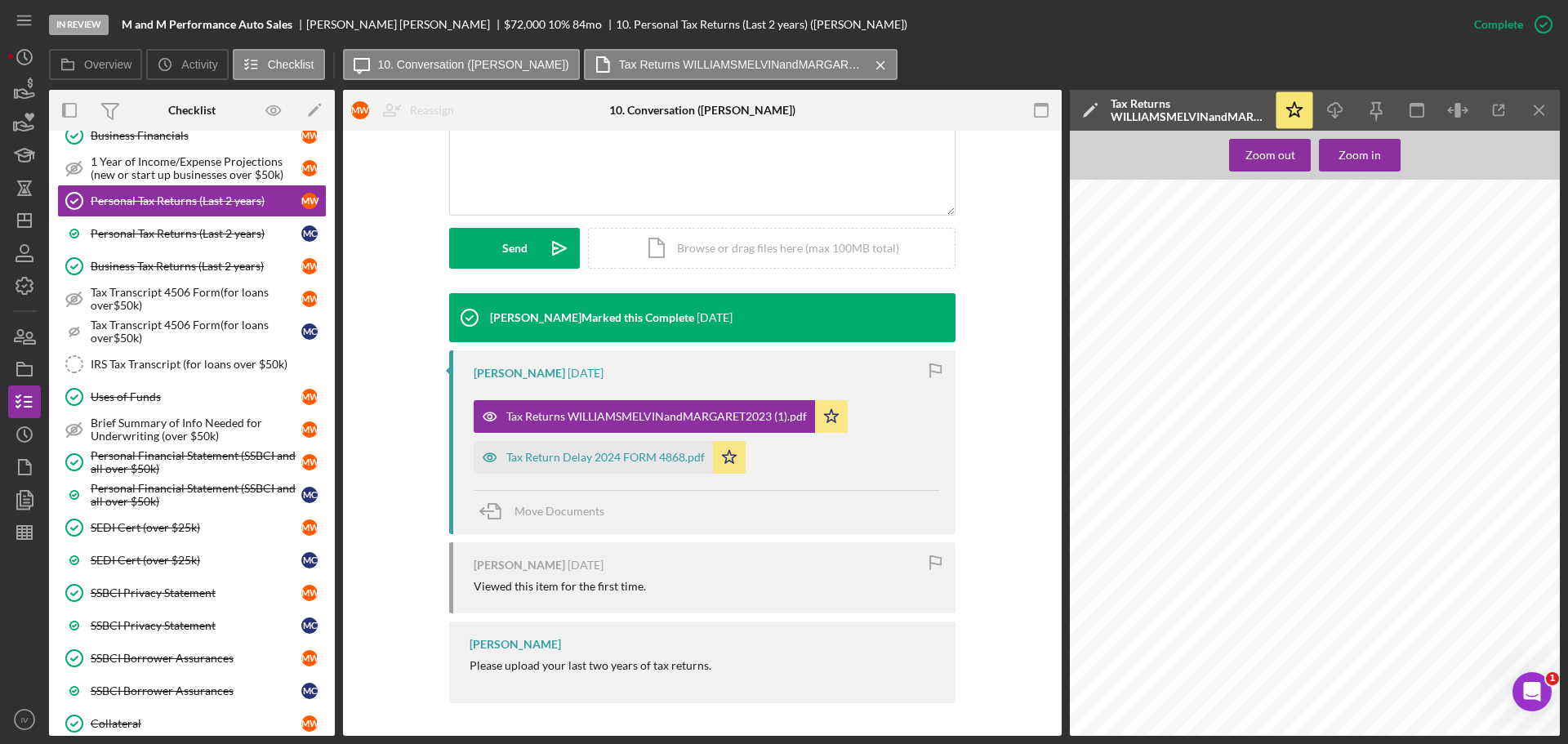
scroll to position [409, 0]
click at [605, 453] on div "Tax Return Delay 2024 FORM 4868.pdf" at bounding box center [605, 457] width 198 height 13
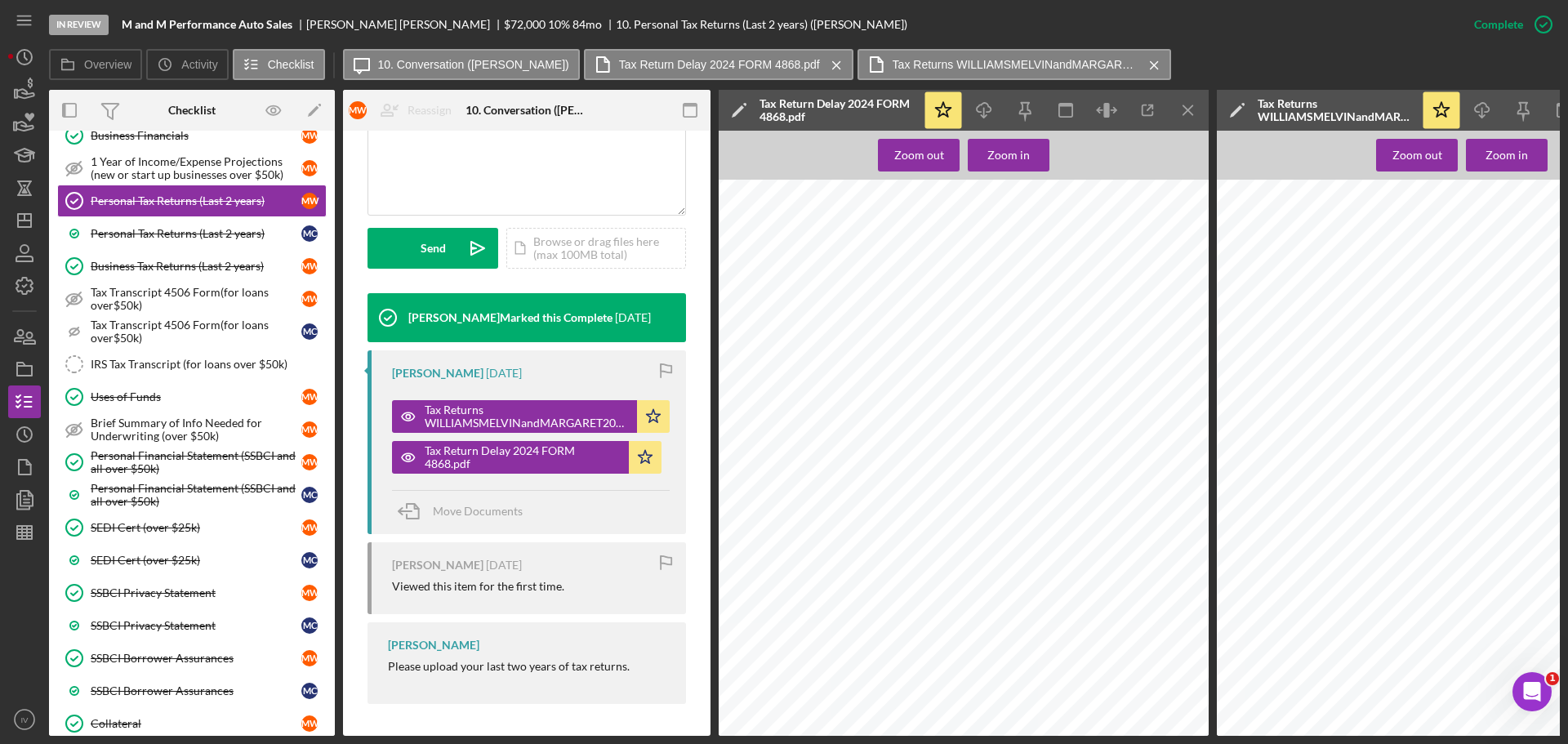
scroll to position [409, 22]
click at [1187, 108] on icon "Icon/Menu Close" at bounding box center [1188, 110] width 37 height 37
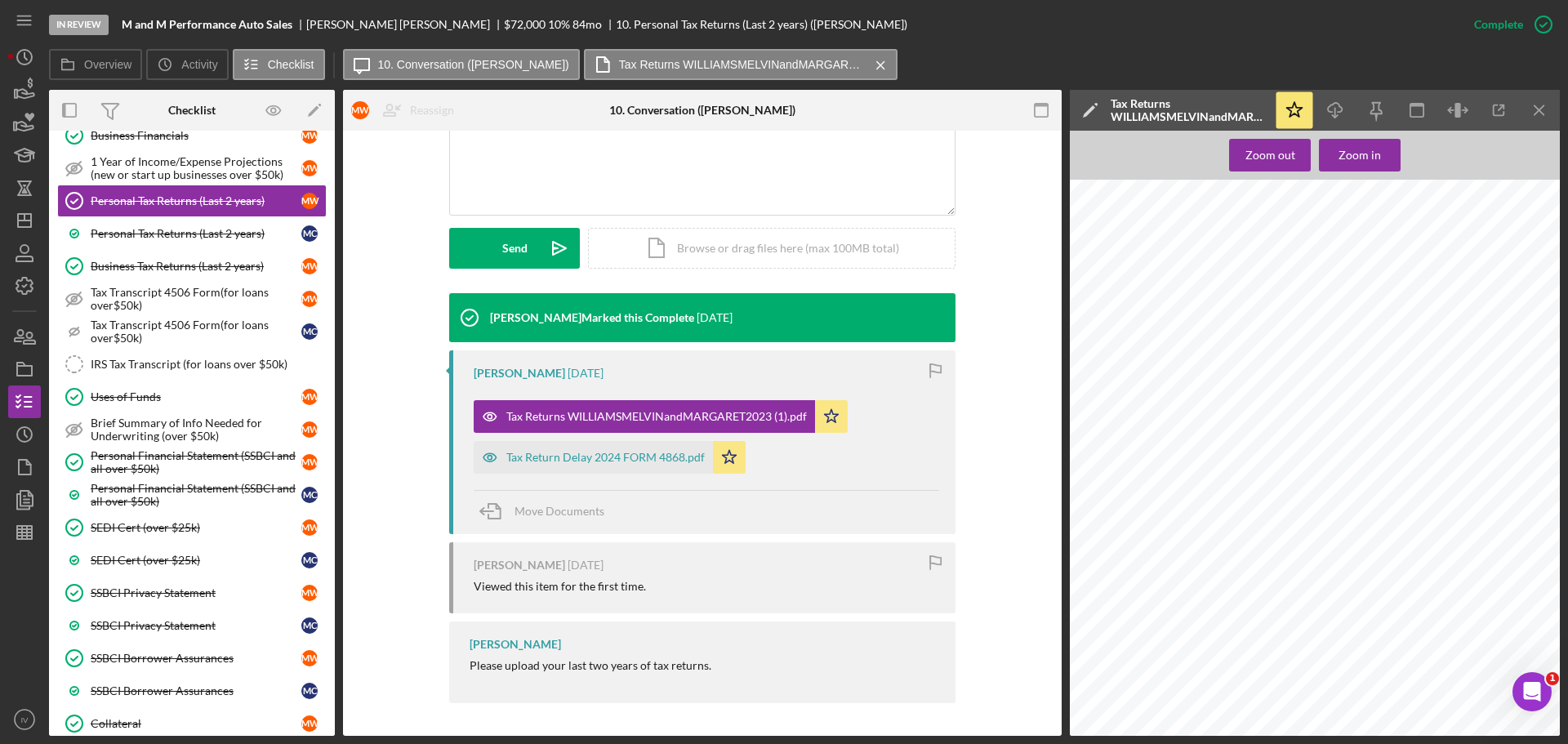
scroll to position [382, 0]
click at [582, 461] on div "Tax Return Delay 2024 FORM 4868.pdf" at bounding box center [605, 457] width 198 height 13
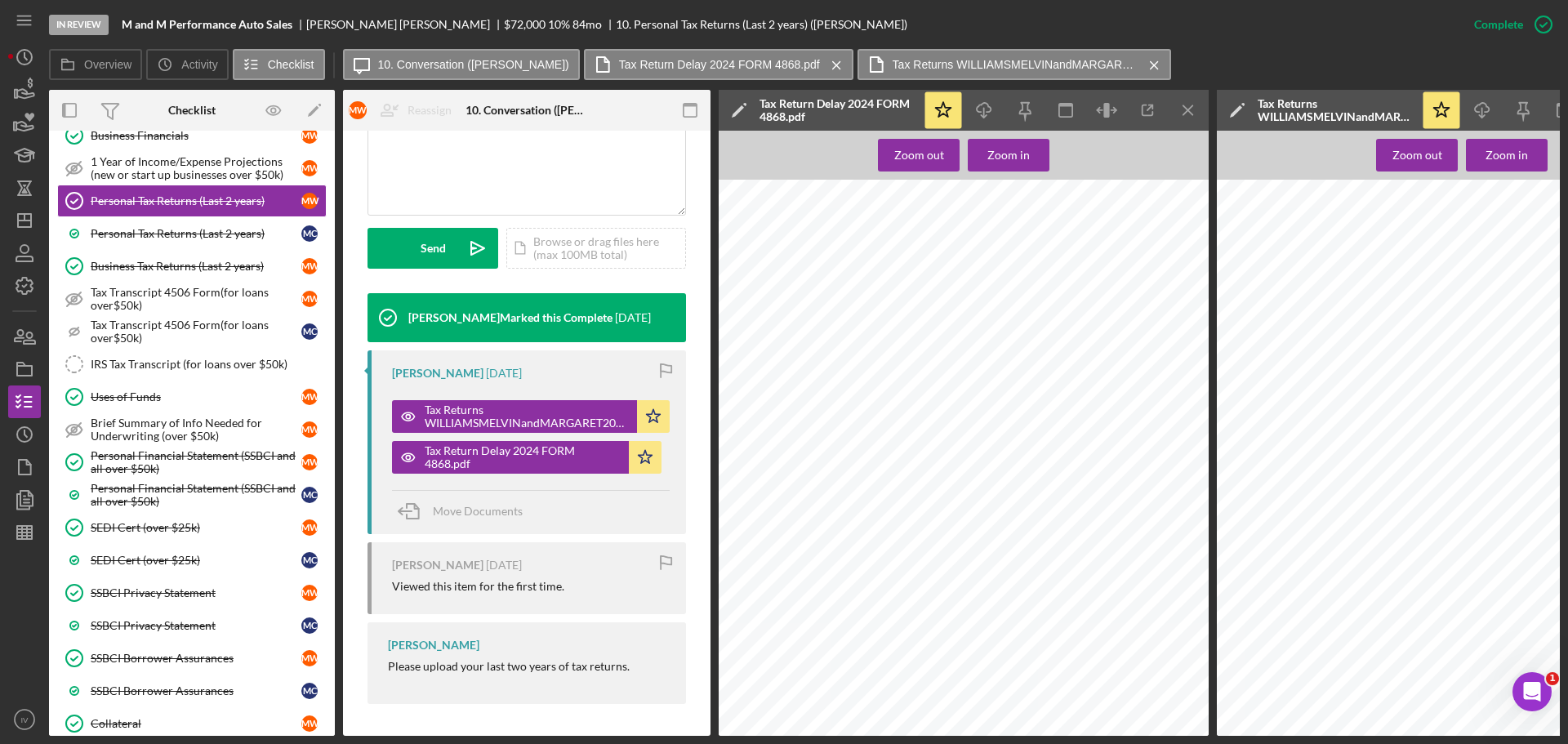
scroll to position [108, 0]
click at [142, 234] on div "Personal Tax Returns (Last 2 years)" at bounding box center [195, 234] width 210 height 13
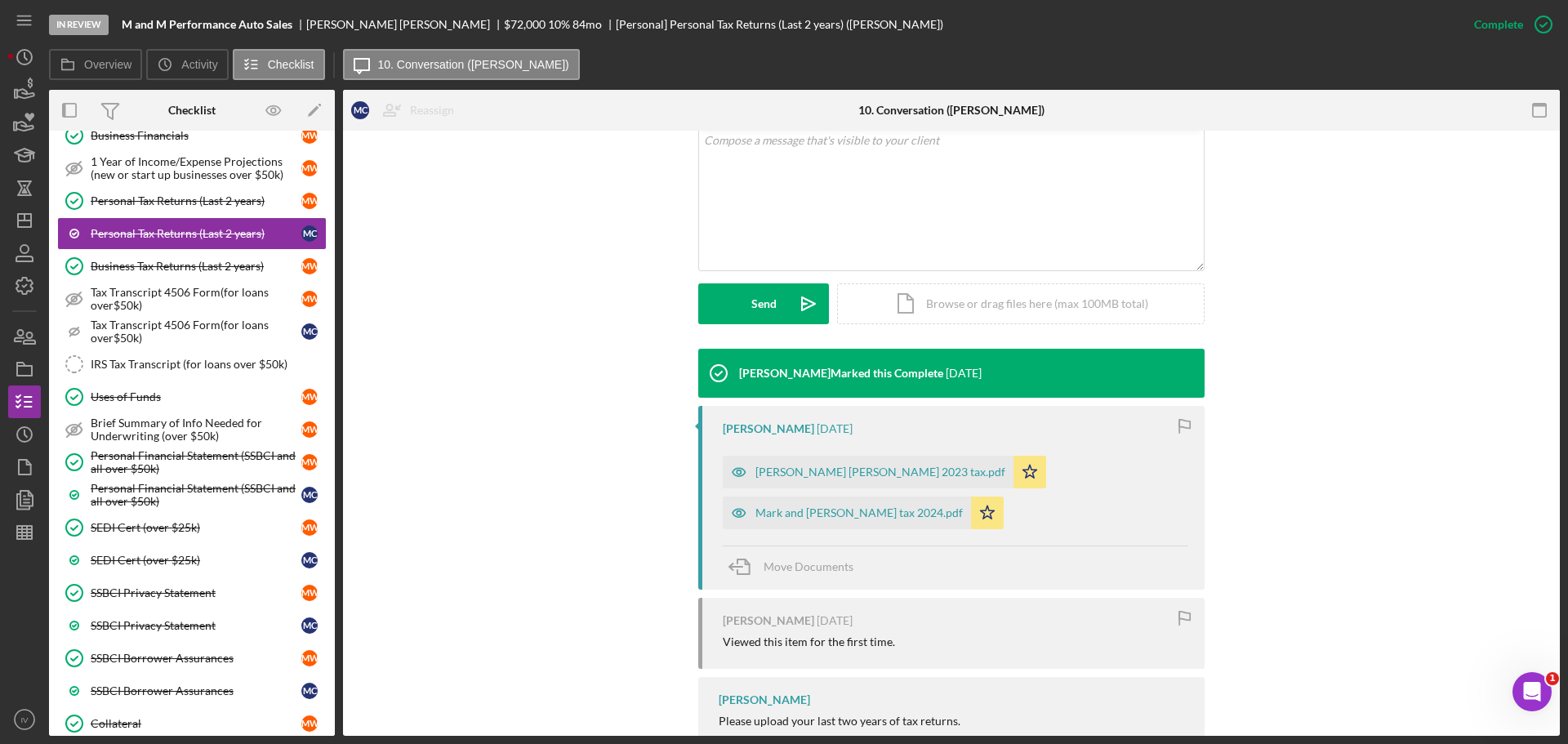
scroll to position [341, 0]
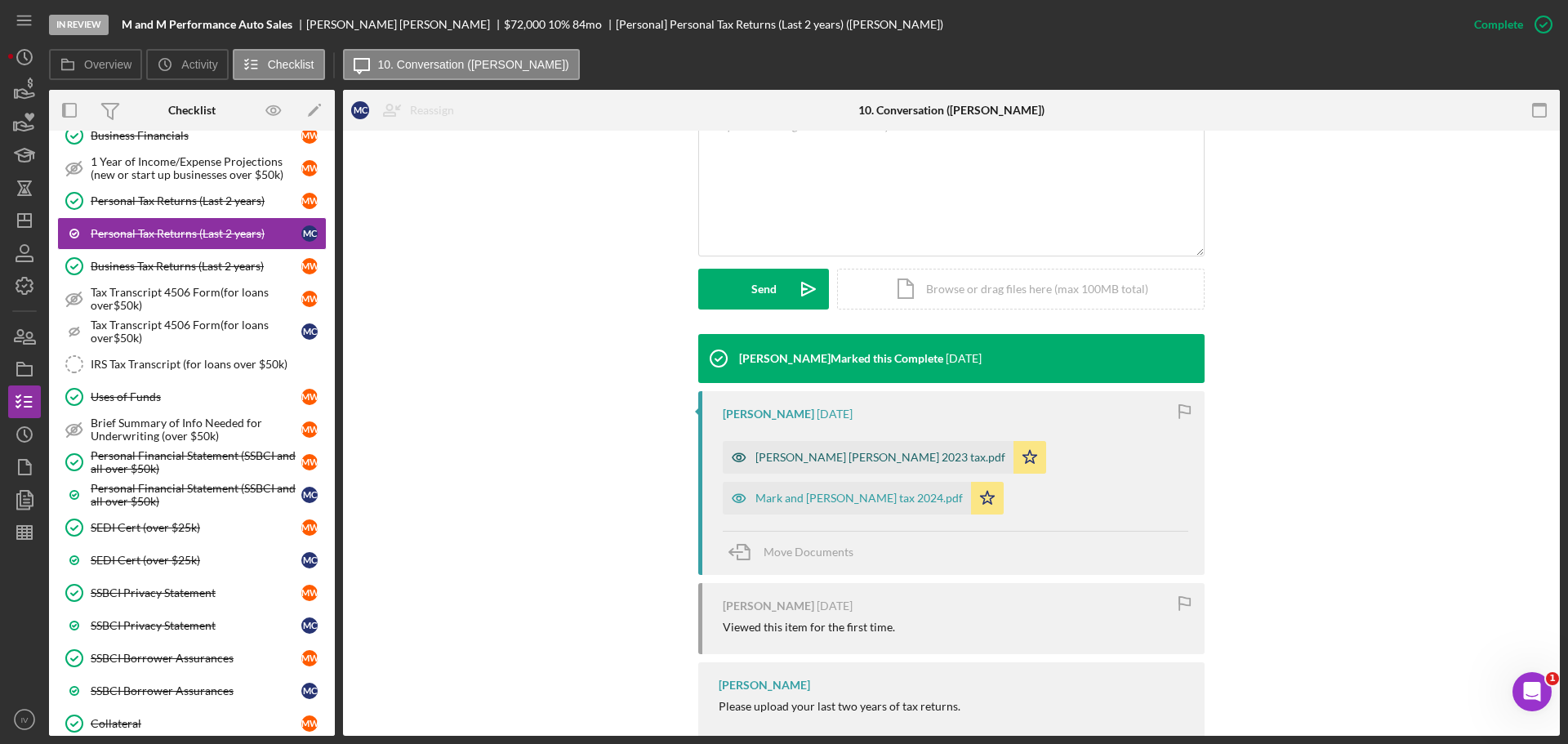
click at [838, 457] on div "[PERSON_NAME] [PERSON_NAME] 2023 tax.pdf" at bounding box center [880, 457] width 250 height 13
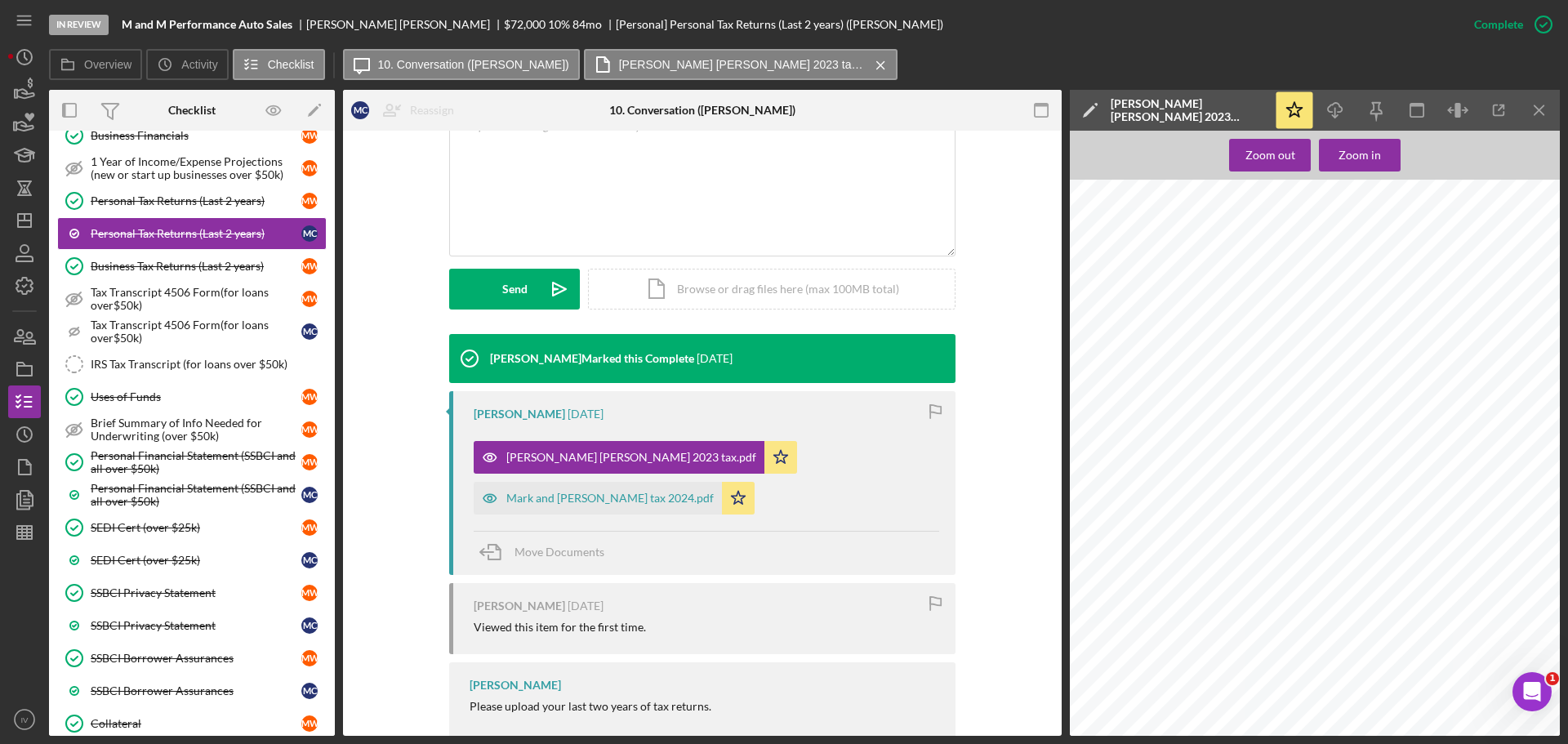
scroll to position [490, 0]
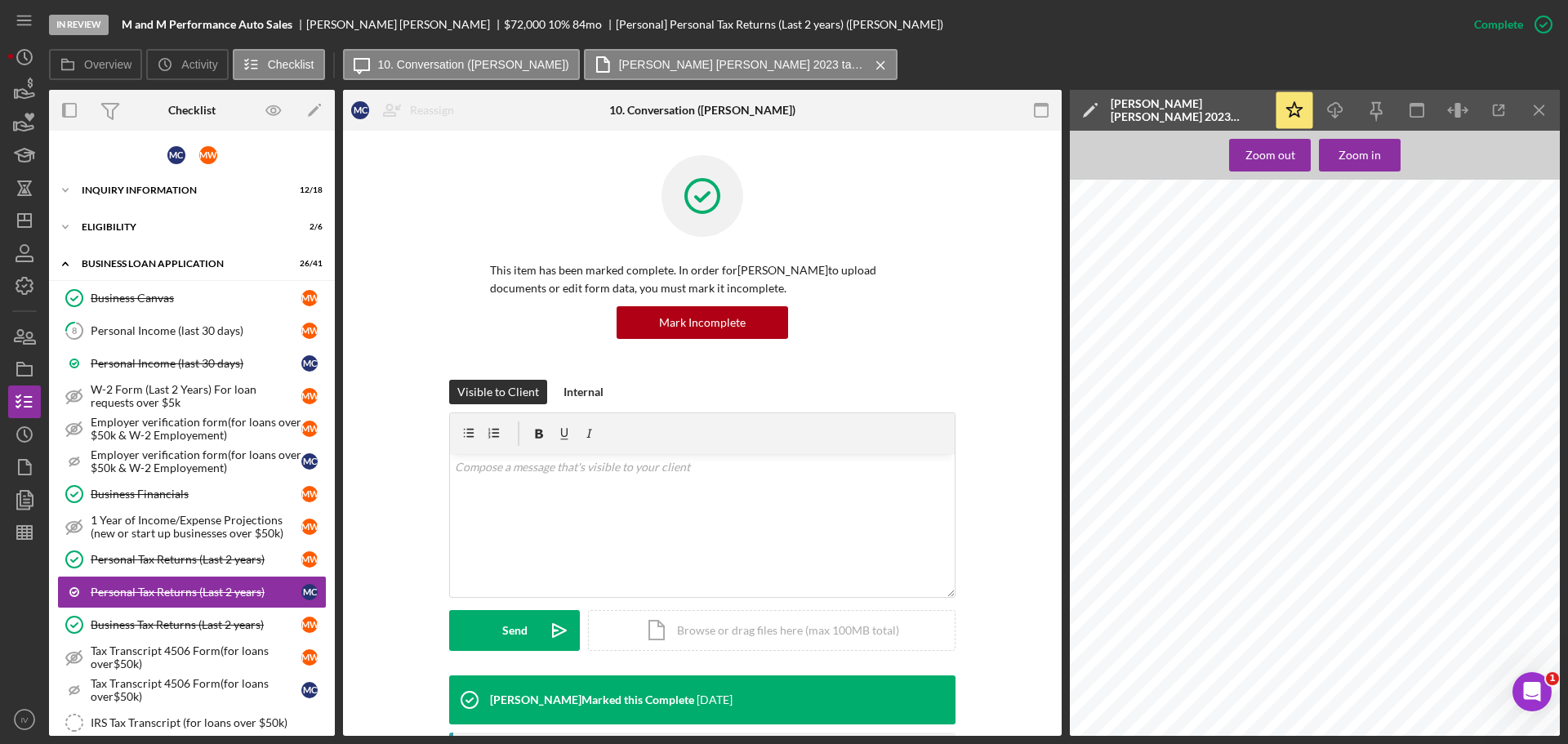
scroll to position [490, 0]
